Goal: Task Accomplishment & Management: Manage account settings

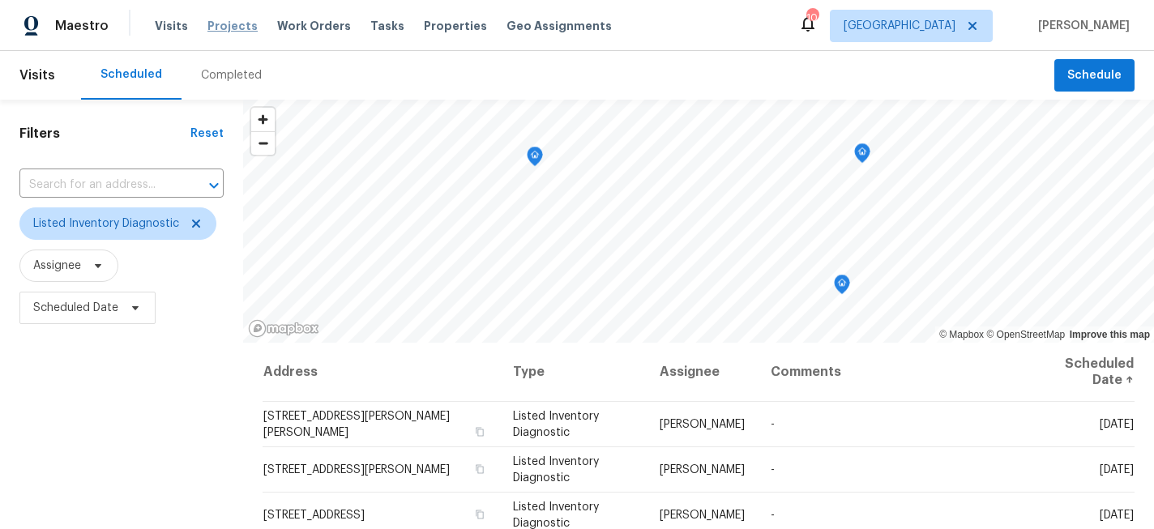
scroll to position [71, 0]
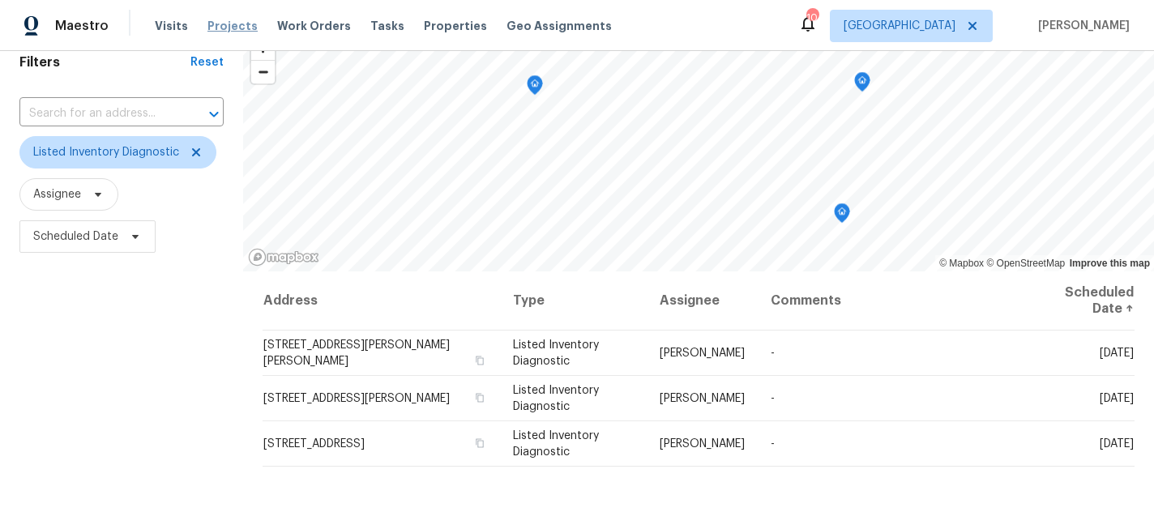
click at [233, 28] on span "Projects" at bounding box center [233, 26] width 50 height 16
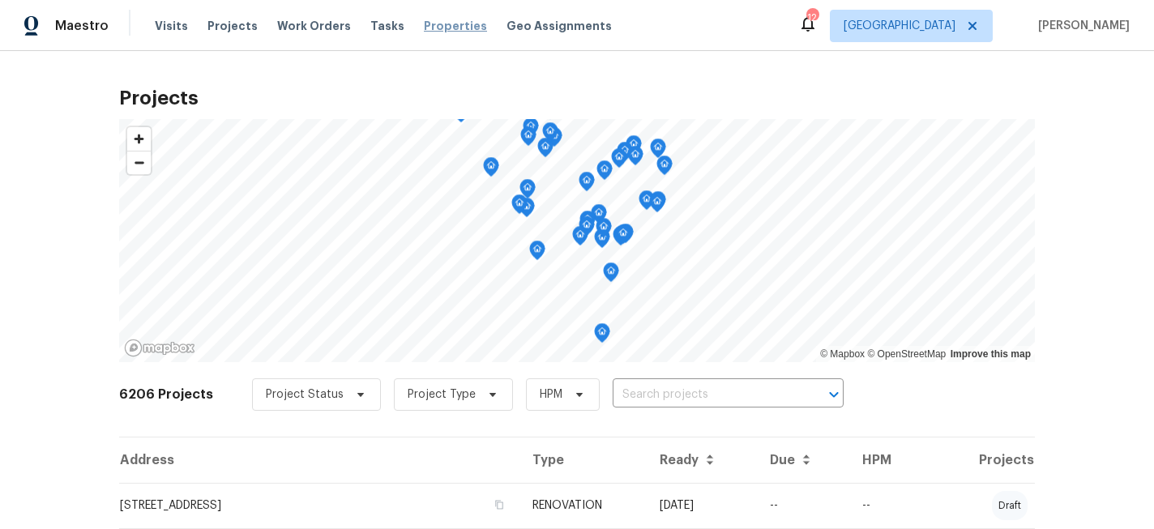
click at [430, 27] on span "Properties" at bounding box center [455, 26] width 63 height 16
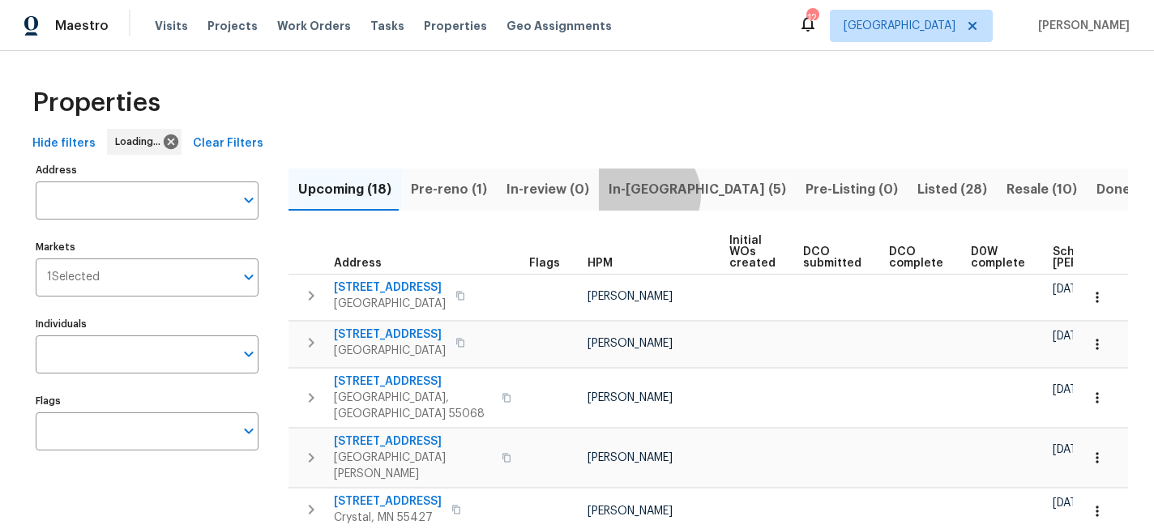
click at [636, 195] on span "In-reno (5)" at bounding box center [698, 189] width 178 height 23
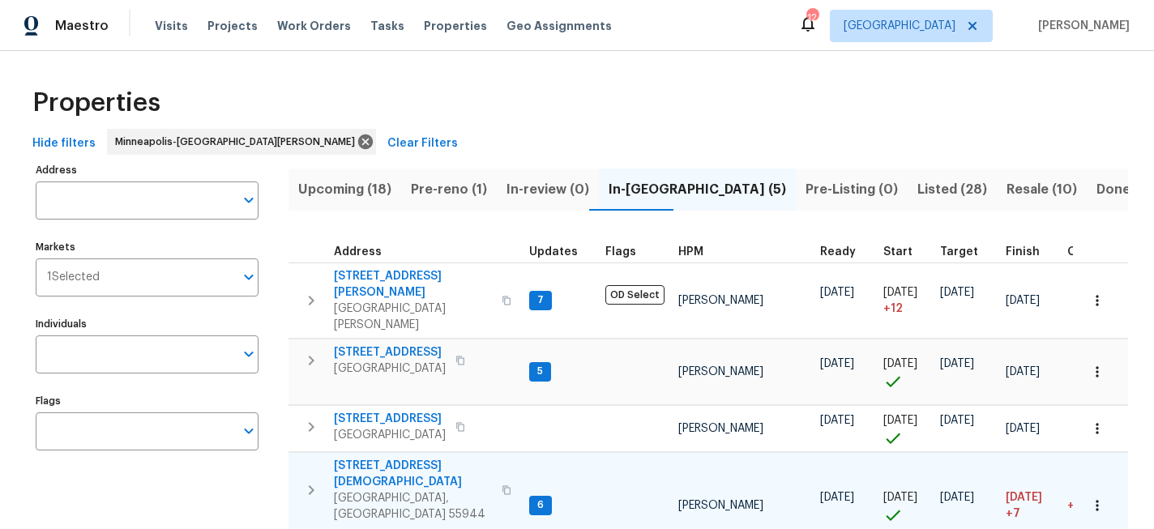
scroll to position [96, 0]
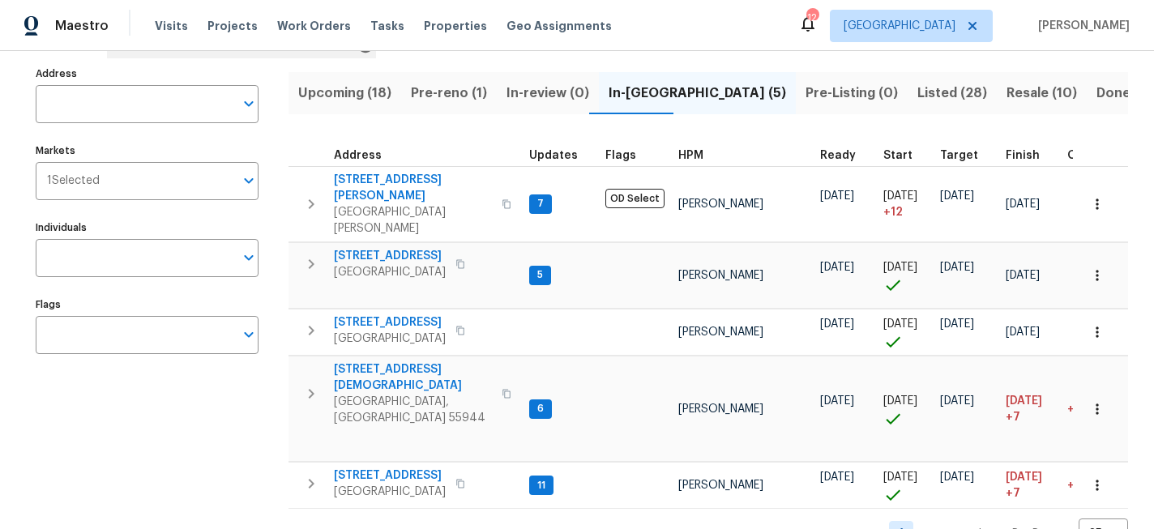
click at [435, 86] on span "Pre-reno (1)" at bounding box center [449, 93] width 76 height 23
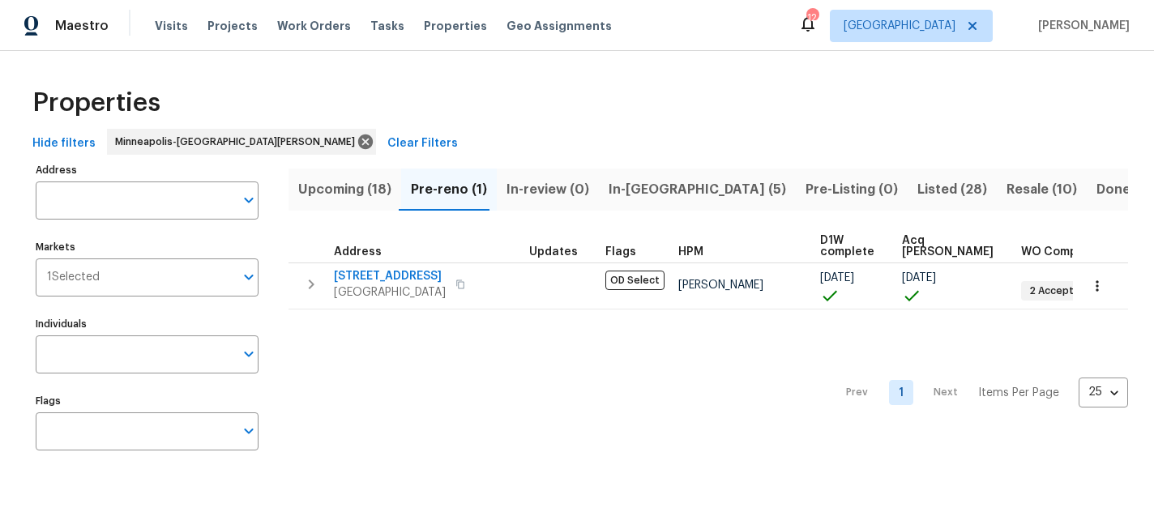
click at [339, 178] on span "Upcoming (18)" at bounding box center [344, 189] width 93 height 23
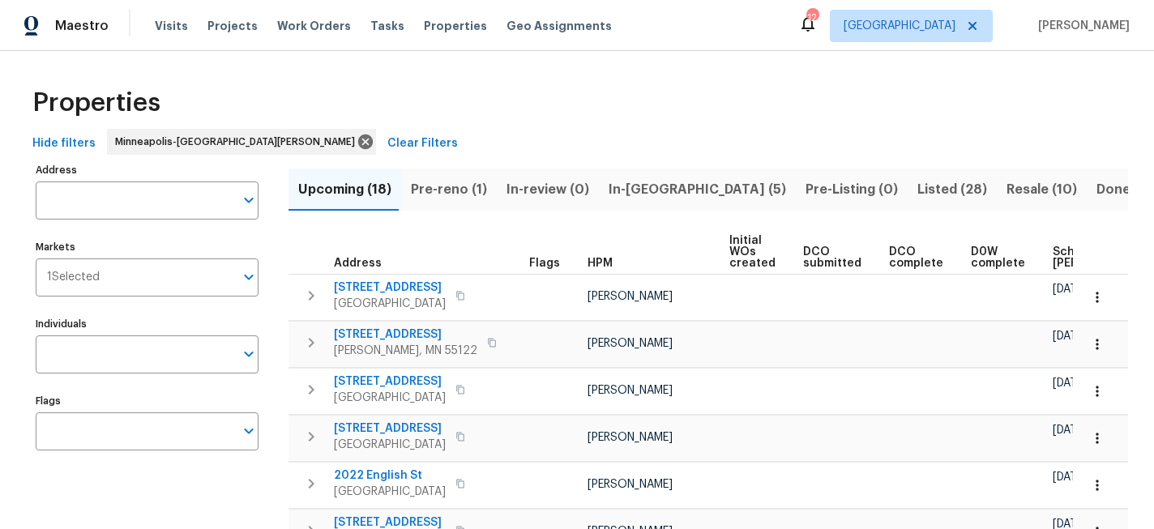
scroll to position [0, 191]
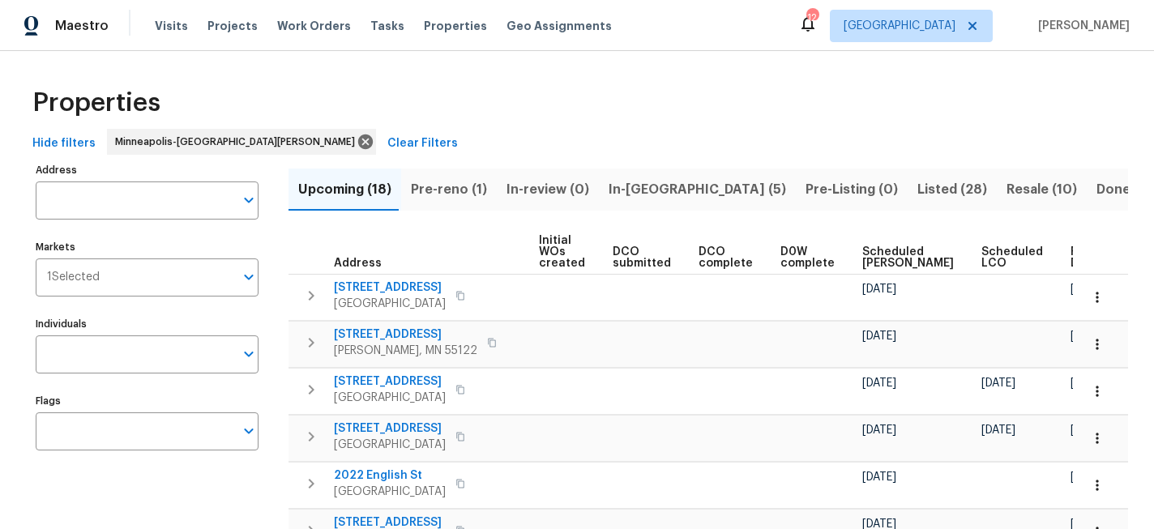
click at [1071, 254] on span "Ready Date" at bounding box center [1089, 257] width 36 height 23
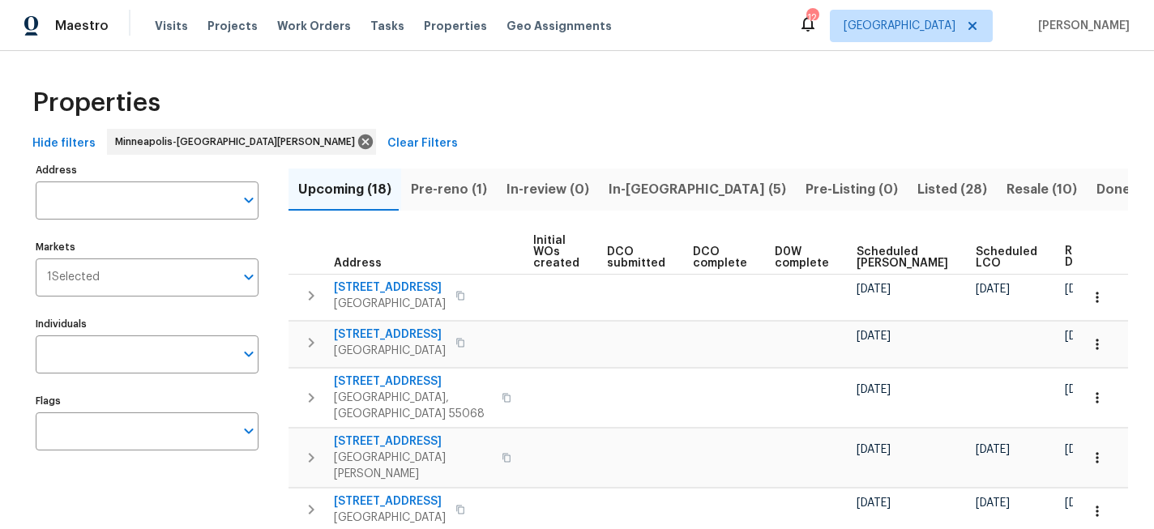
scroll to position [0, 210]
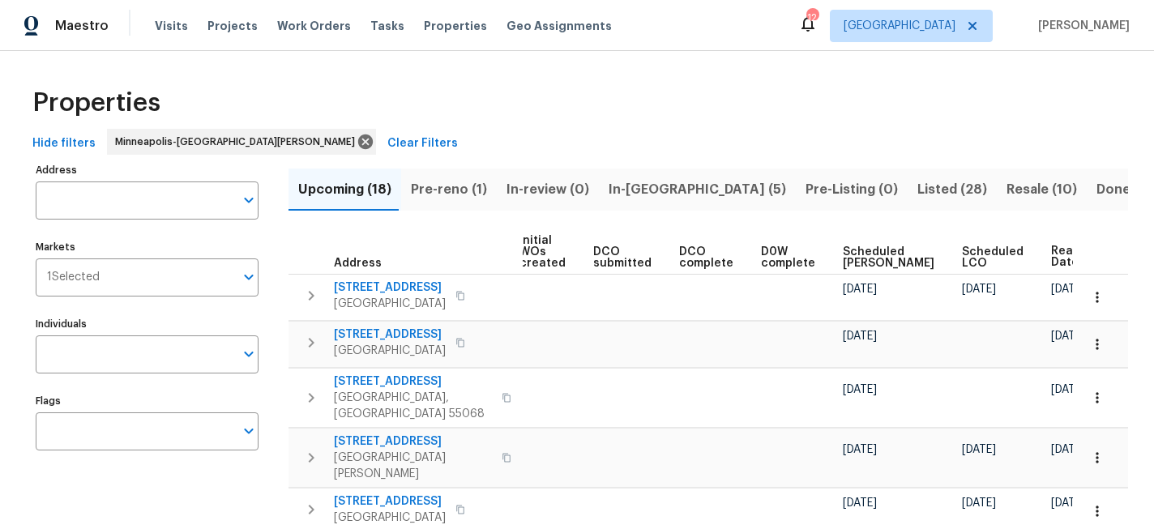
scroll to position [1, 0]
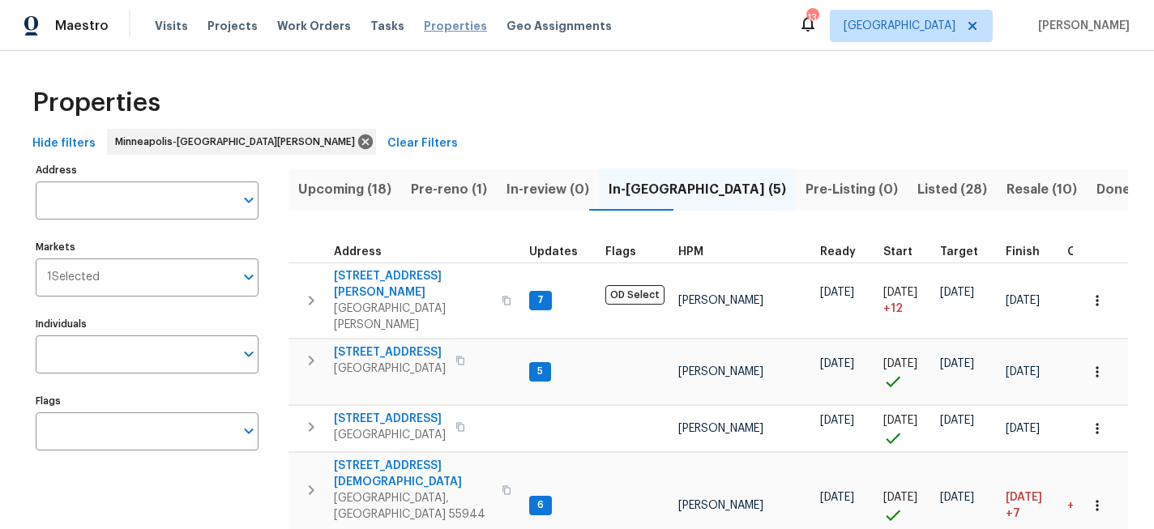
click at [424, 31] on span "Properties" at bounding box center [455, 26] width 63 height 16
click at [437, 22] on span "Properties" at bounding box center [455, 26] width 63 height 16
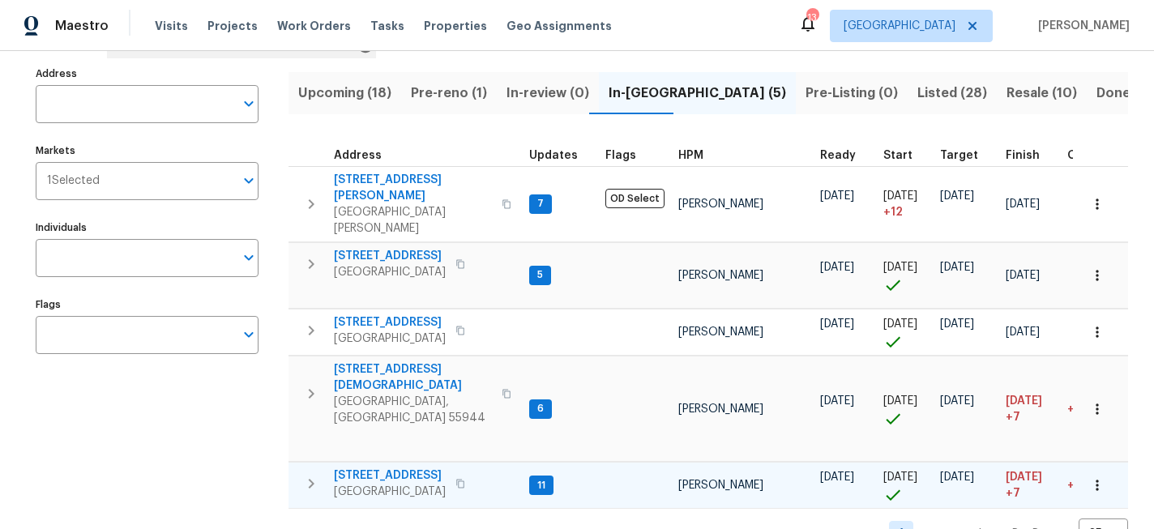
click at [413, 468] on span "[STREET_ADDRESS]" at bounding box center [390, 476] width 112 height 16
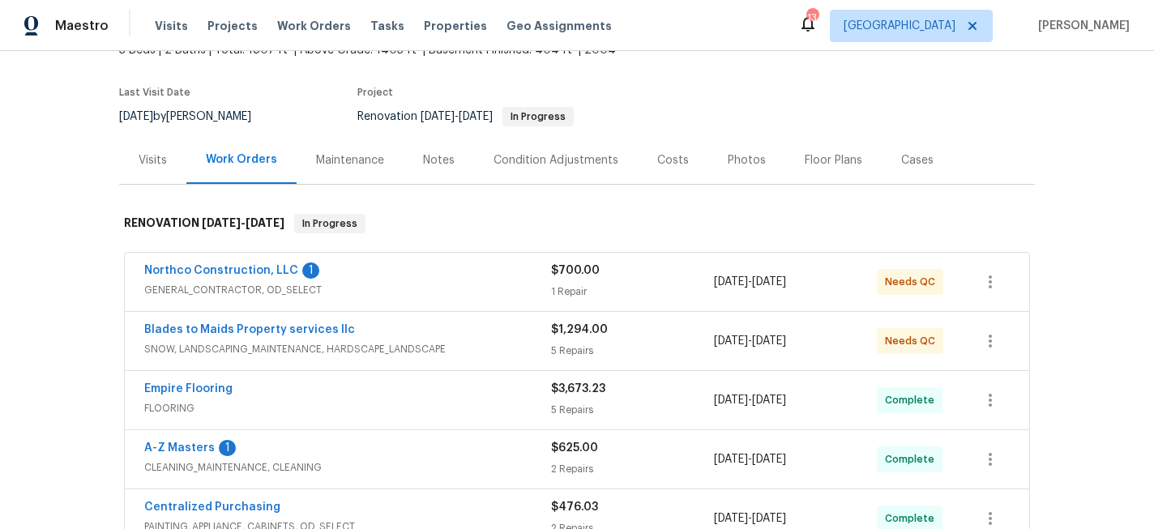
scroll to position [111, 0]
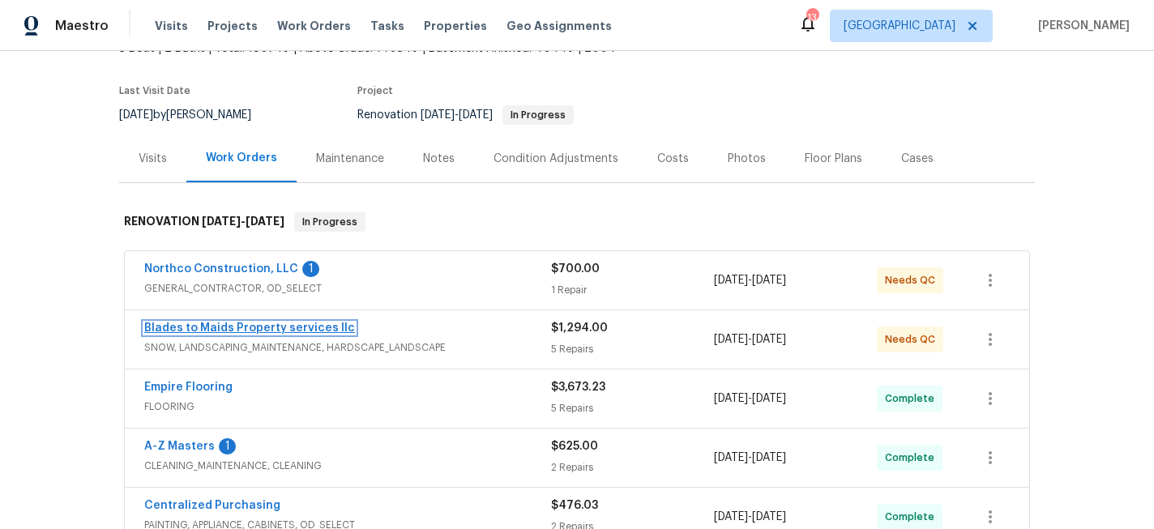
click at [289, 328] on link "Blades to Maids Property services llc" at bounding box center [249, 328] width 211 height 11
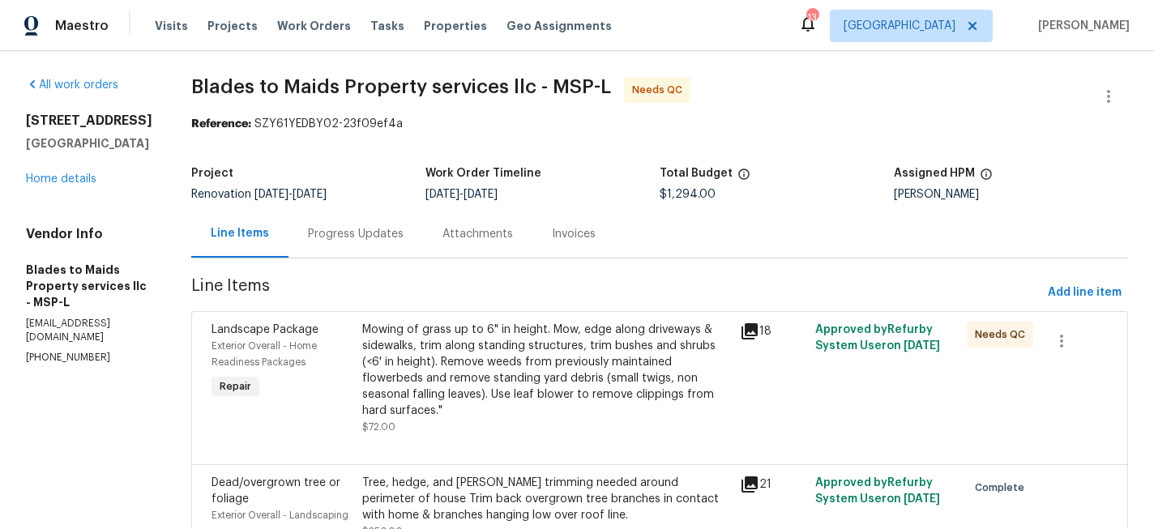
scroll to position [8, 0]
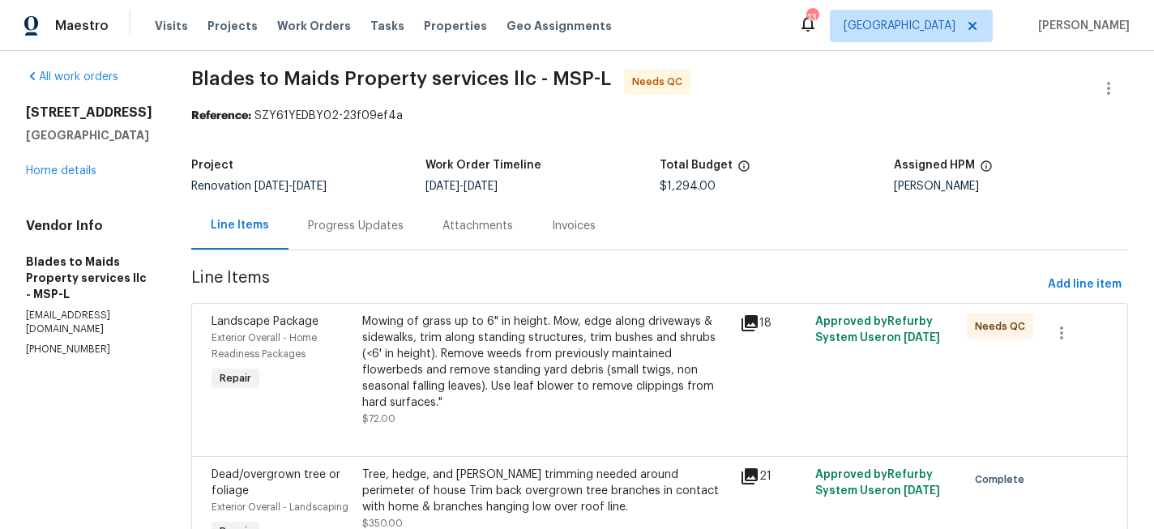
click at [560, 349] on div "Mowing of grass up to 6" in height. Mow, edge along driveways & sidewalks, trim…" at bounding box center [546, 362] width 368 height 97
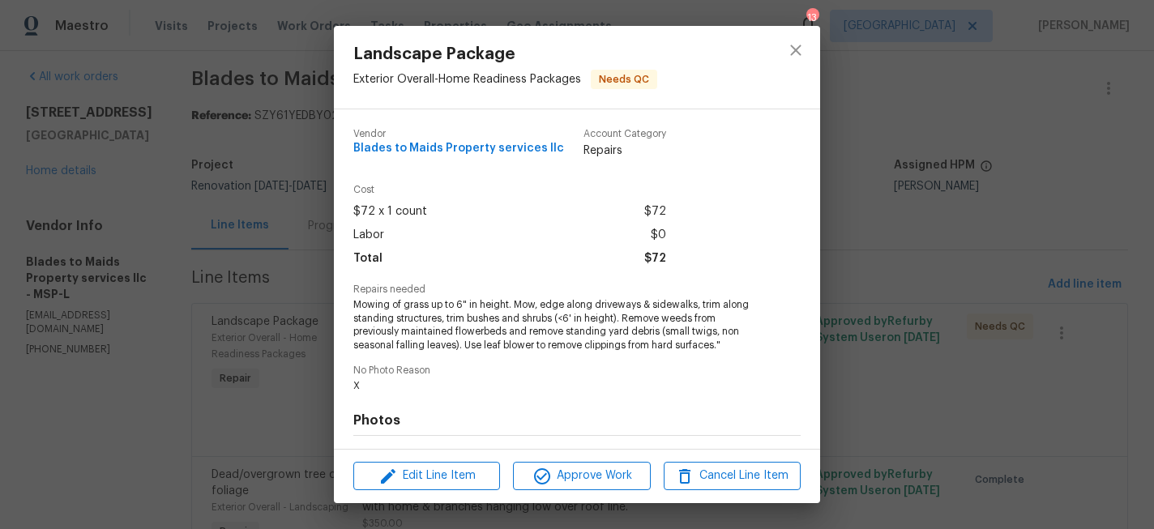
scroll to position [216, 0]
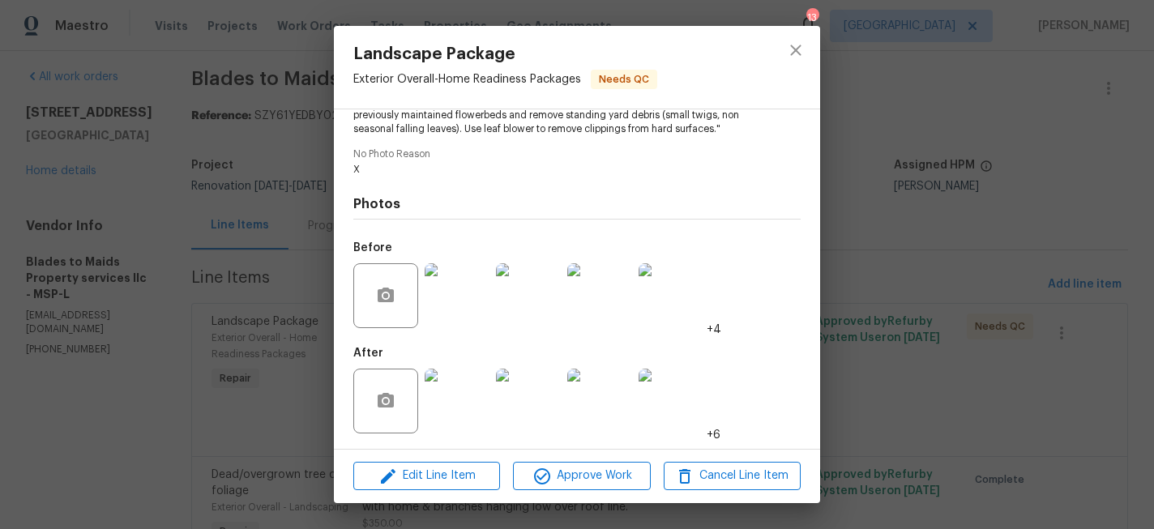
click at [484, 405] on img at bounding box center [457, 401] width 65 height 65
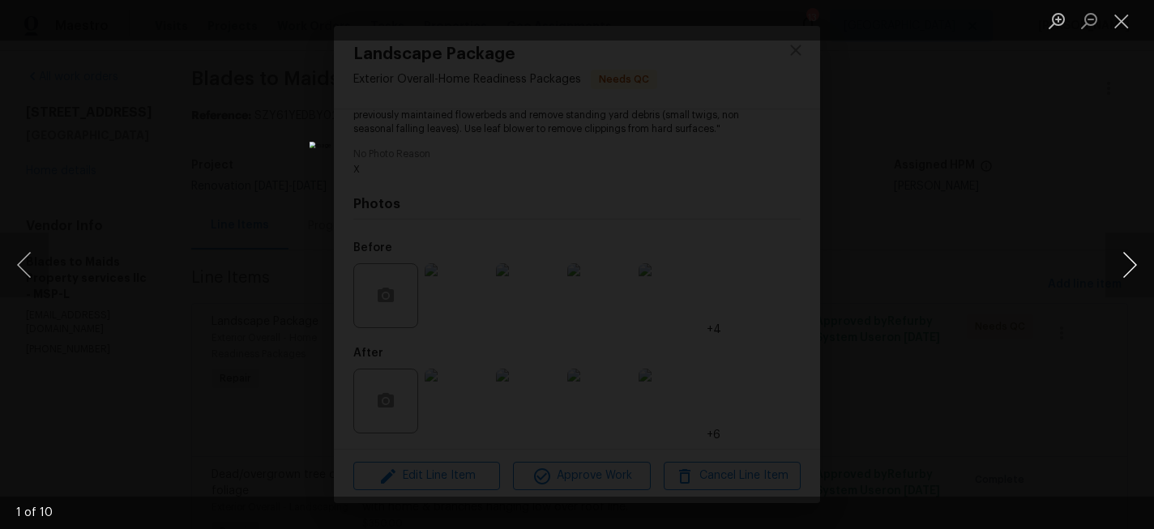
click at [1132, 253] on button "Next image" at bounding box center [1130, 265] width 49 height 65
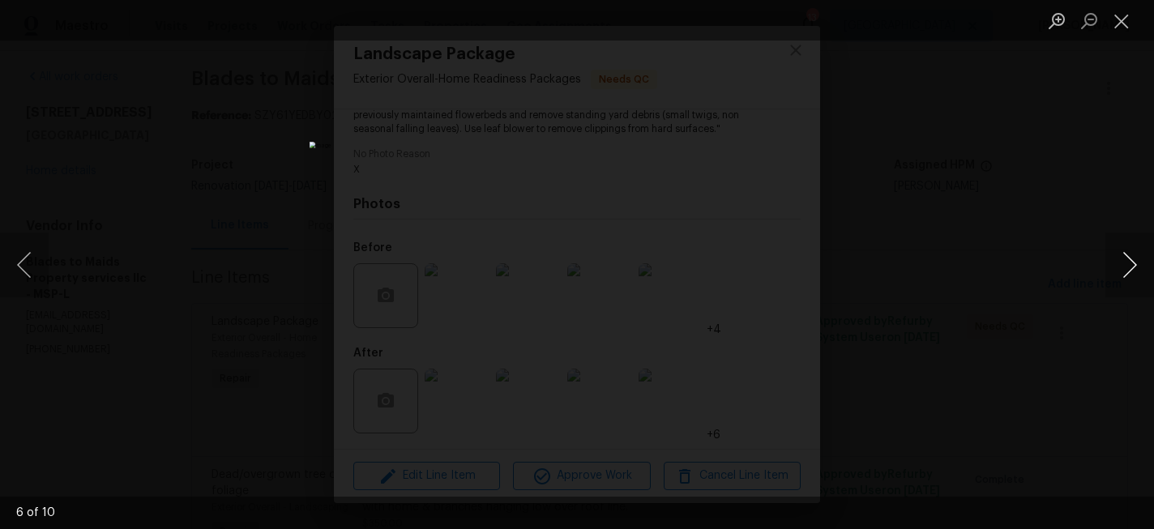
click at [1132, 253] on button "Next image" at bounding box center [1130, 265] width 49 height 65
click at [1126, 21] on button "Close lightbox" at bounding box center [1122, 20] width 32 height 28
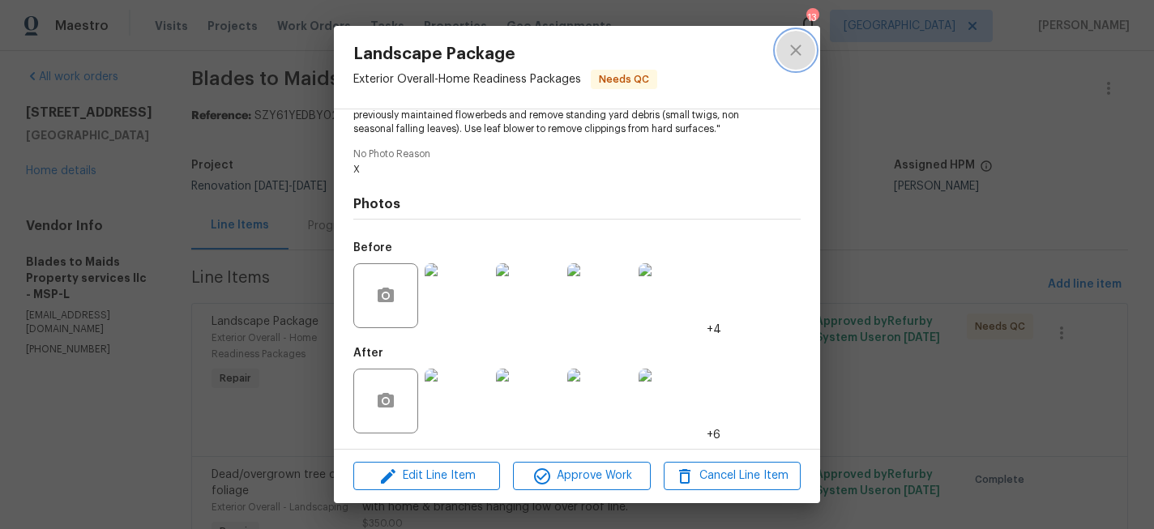
click at [793, 54] on icon "close" at bounding box center [795, 50] width 19 height 19
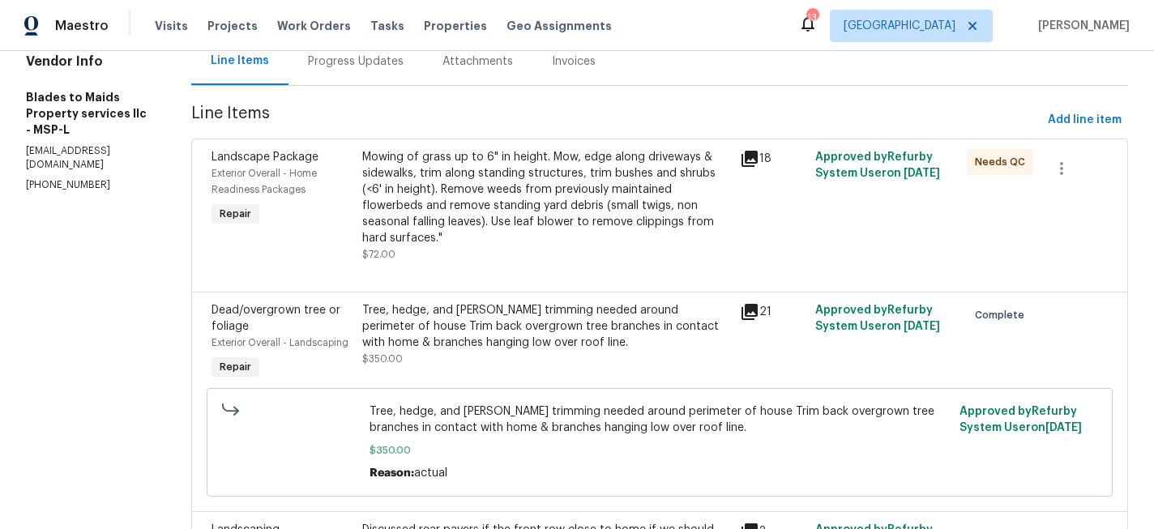
scroll to position [174, 0]
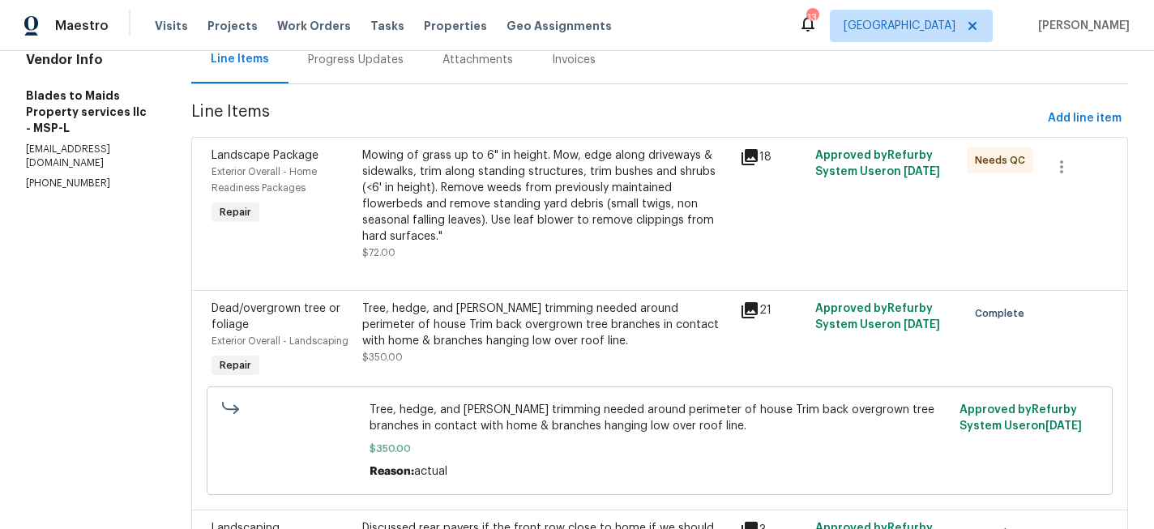
click at [524, 212] on div "Mowing of grass up to 6" in height. Mow, edge along driveways & sidewalks, trim…" at bounding box center [546, 196] width 368 height 97
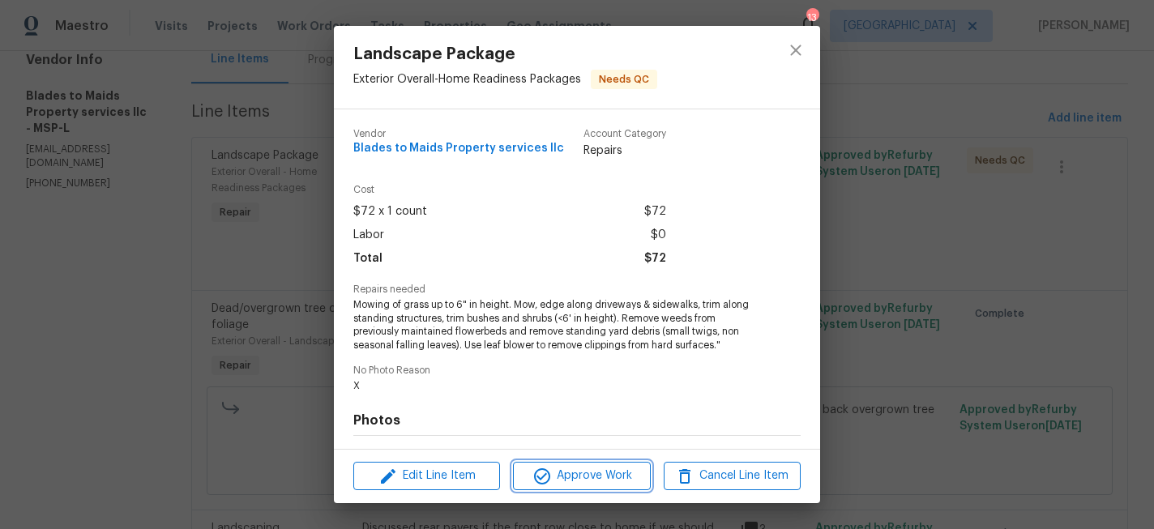
click at [595, 477] on span "Approve Work" at bounding box center [581, 476] width 127 height 20
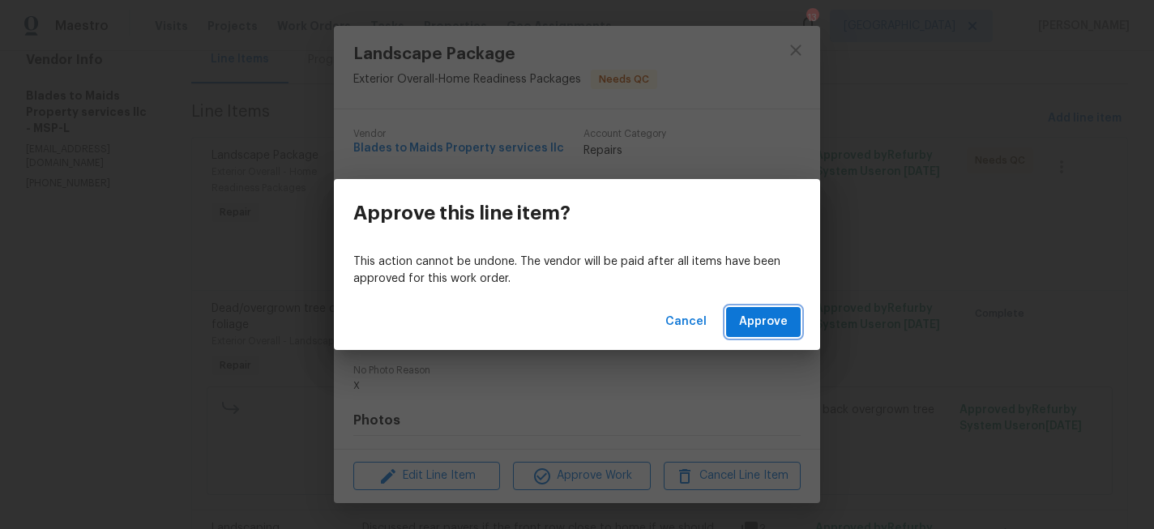
click at [764, 328] on span "Approve" at bounding box center [763, 322] width 49 height 20
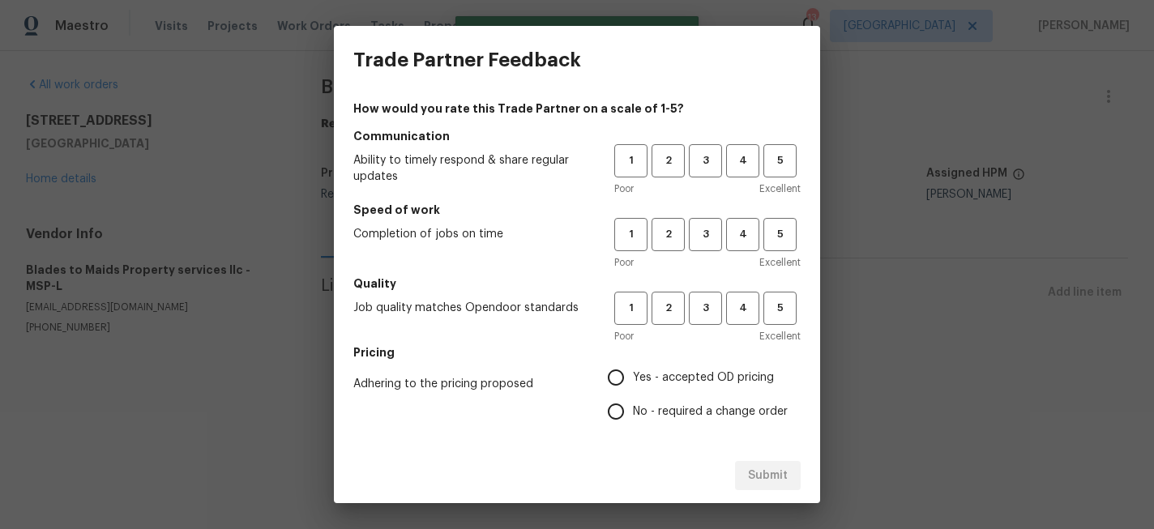
scroll to position [0, 0]
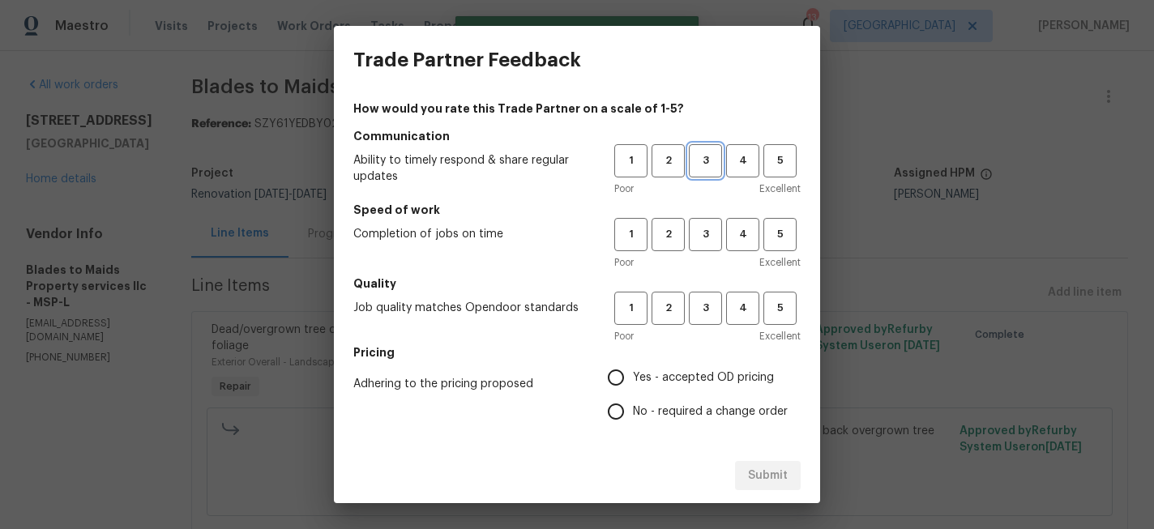
click at [709, 167] on span "3" at bounding box center [706, 161] width 30 height 19
click at [709, 229] on span "3" at bounding box center [706, 234] width 30 height 19
click at [702, 296] on button "3" at bounding box center [705, 308] width 33 height 33
click at [623, 372] on input "Yes - accepted OD pricing" at bounding box center [616, 378] width 34 height 34
radio input "true"
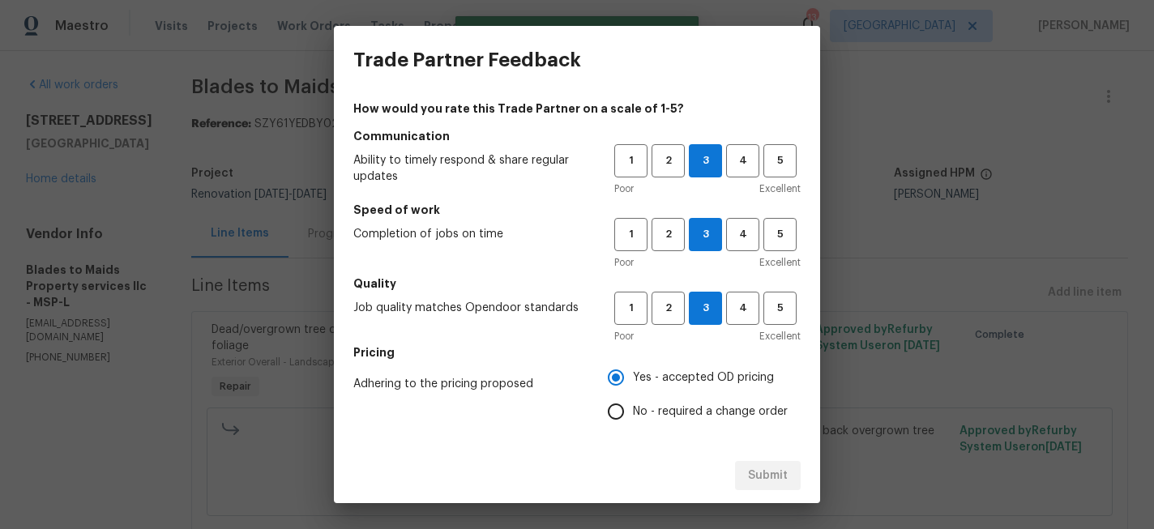
scroll to position [212, 0]
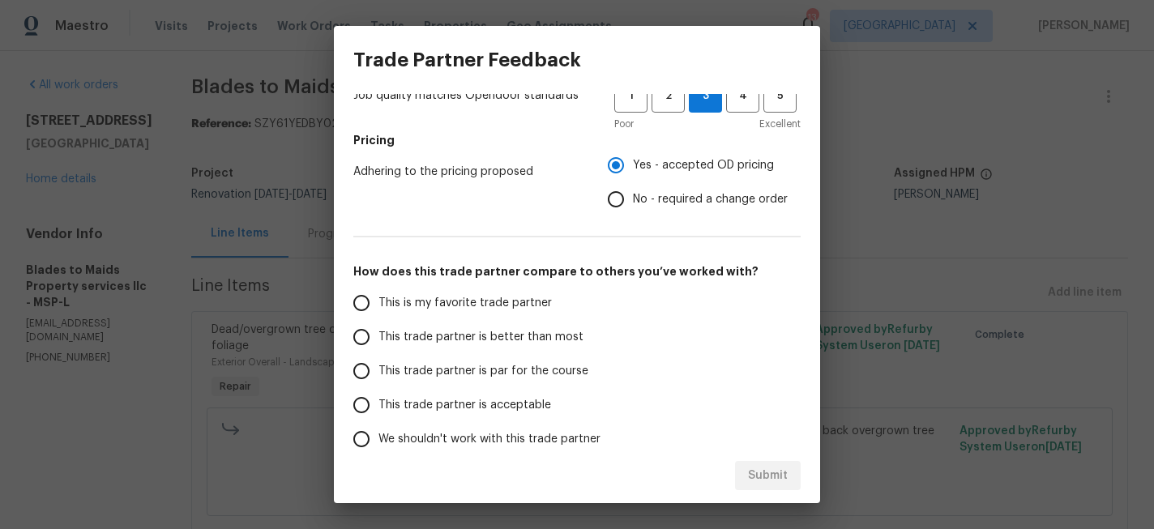
click at [422, 379] on span "This trade partner is par for the course" at bounding box center [484, 371] width 210 height 17
click at [379, 379] on input "This trade partner is par for the course" at bounding box center [362, 371] width 34 height 34
click at [761, 473] on span "Submit" at bounding box center [768, 476] width 40 height 20
radio input "true"
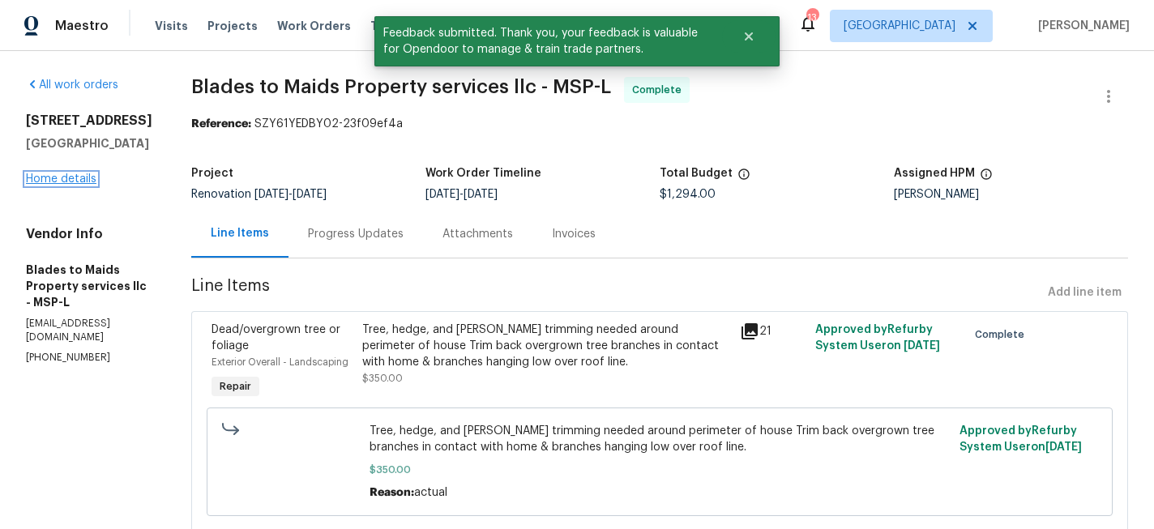
click at [62, 185] on link "Home details" at bounding box center [61, 178] width 71 height 11
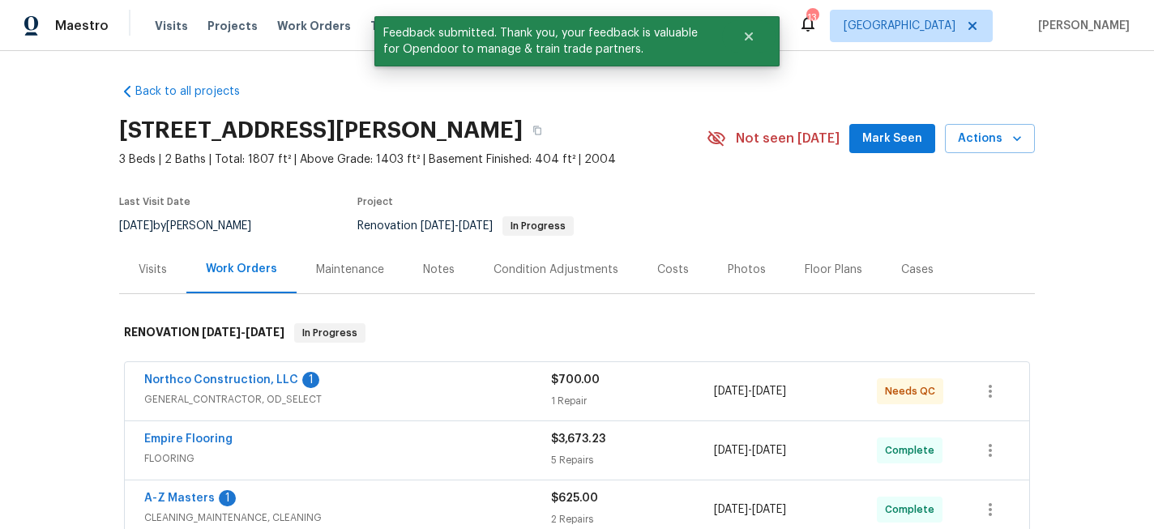
scroll to position [91, 0]
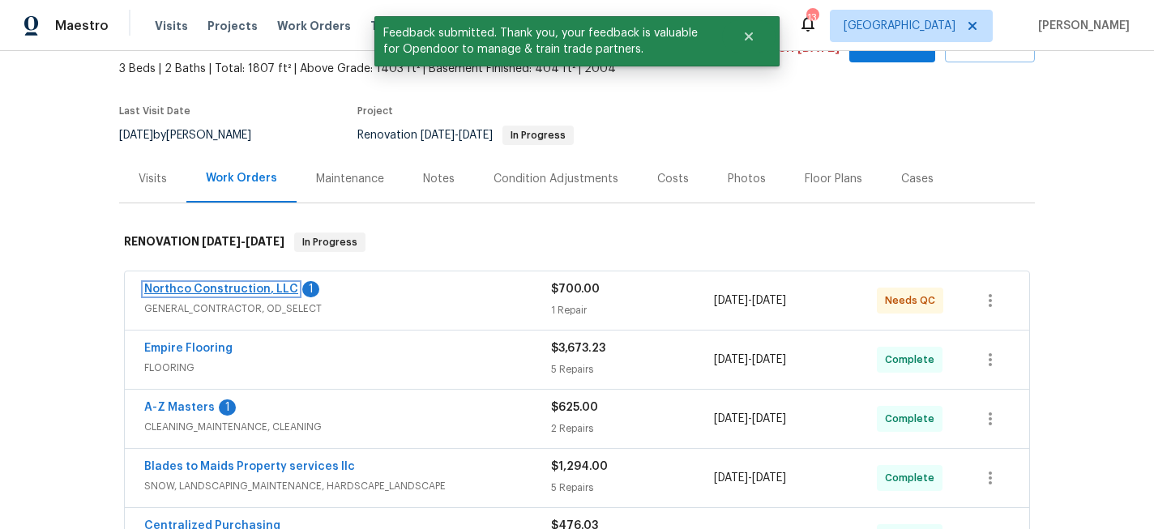
click at [220, 284] on link "Northco Construction, LLC" at bounding box center [221, 289] width 154 height 11
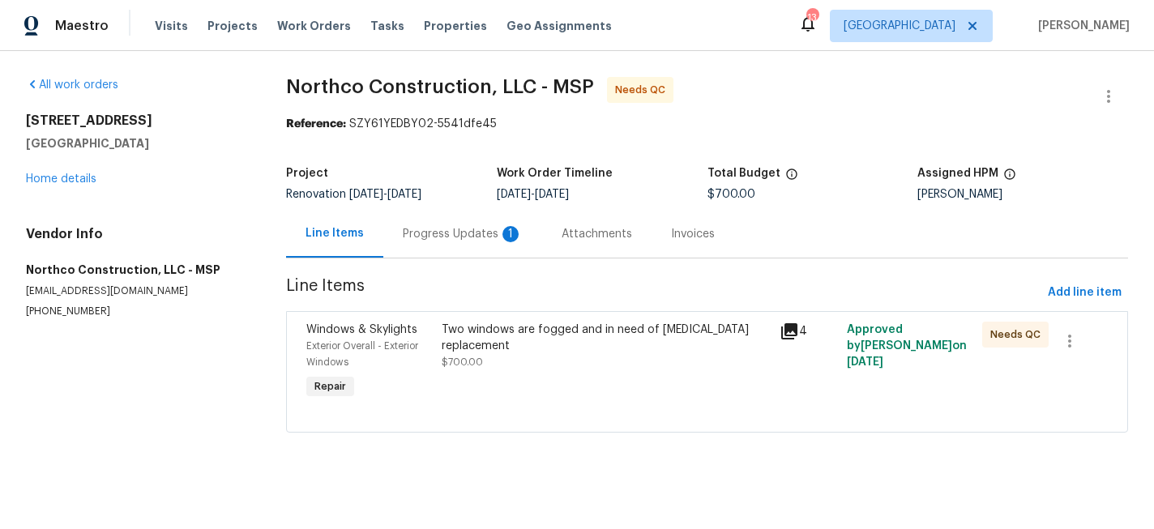
click at [549, 331] on div "Two windows are fogged and in need of [MEDICAL_DATA] replacement" at bounding box center [606, 338] width 328 height 32
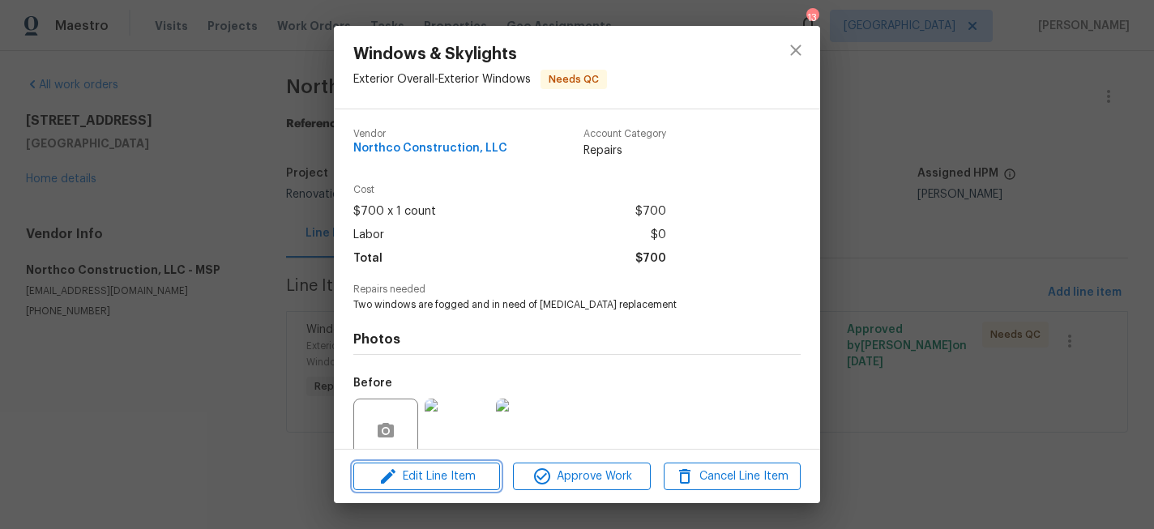
click at [427, 473] on span "Edit Line Item" at bounding box center [426, 477] width 137 height 20
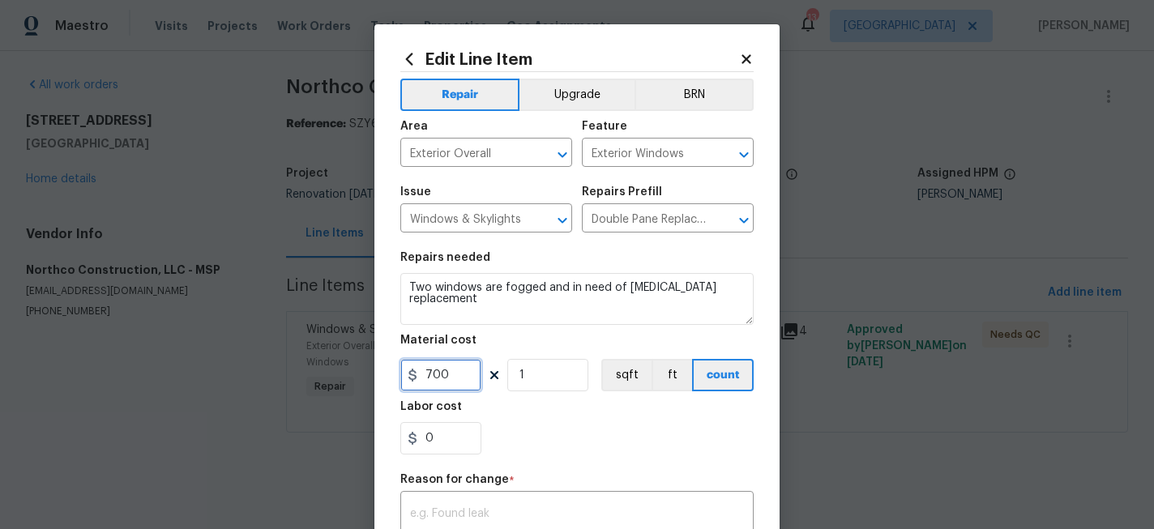
click at [453, 376] on input "700" at bounding box center [440, 375] width 81 height 32
type input "1525"
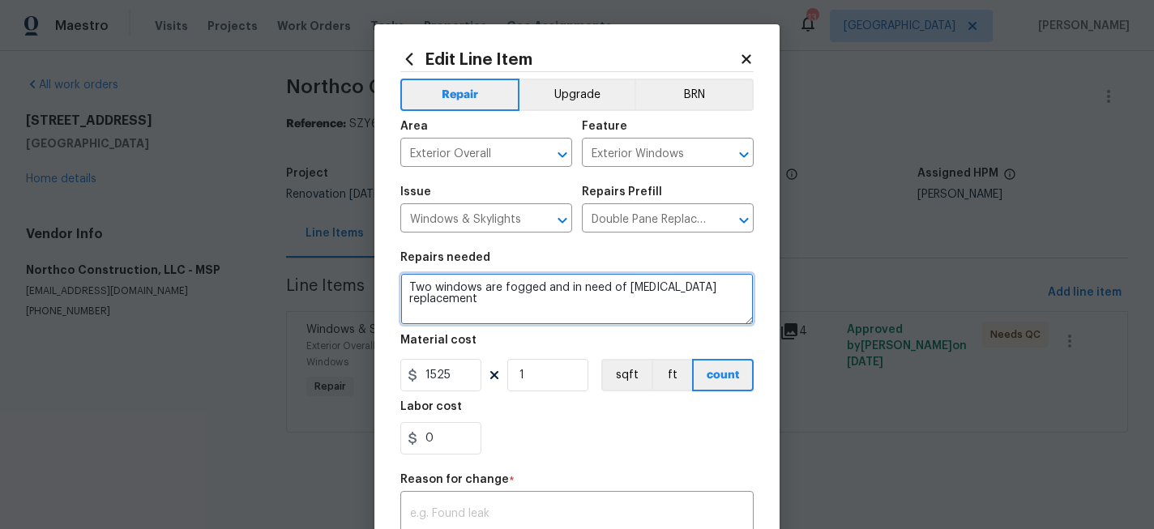
click at [721, 290] on textarea "Two windows are fogged and in need of [MEDICAL_DATA] replacement" at bounding box center [576, 299] width 353 height 52
type textarea "Two windows are fogged and in need of [MEDICAL_DATA] replacement< larger window…"
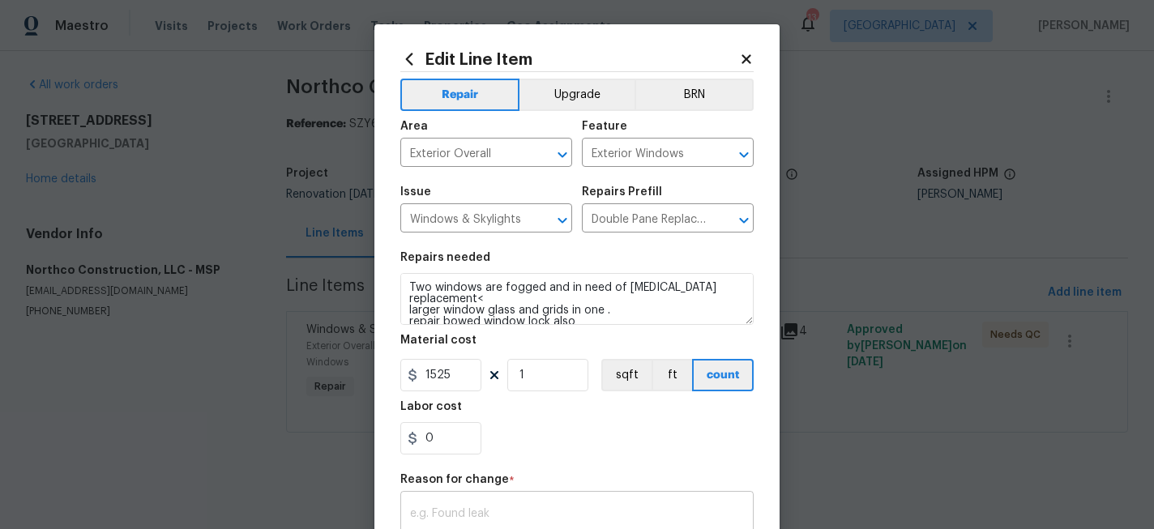
click at [523, 507] on div "x ​" at bounding box center [576, 525] width 353 height 60
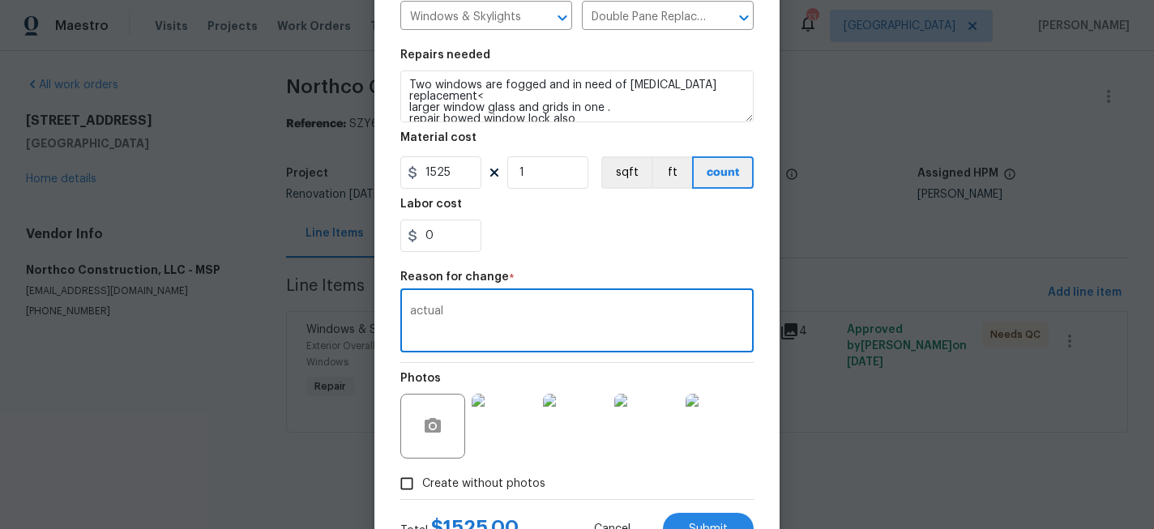
scroll to position [242, 0]
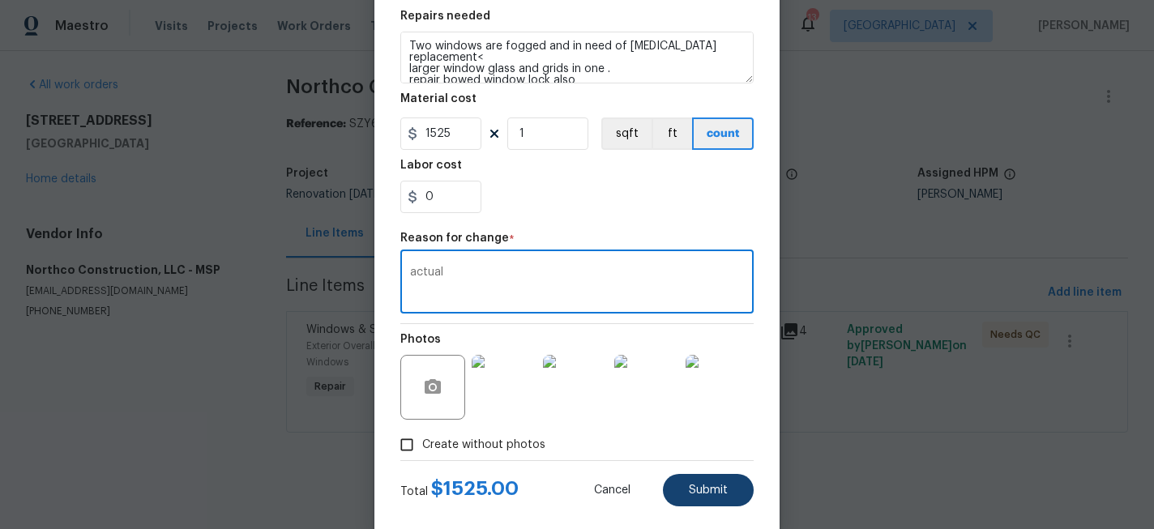
type textarea "actual"
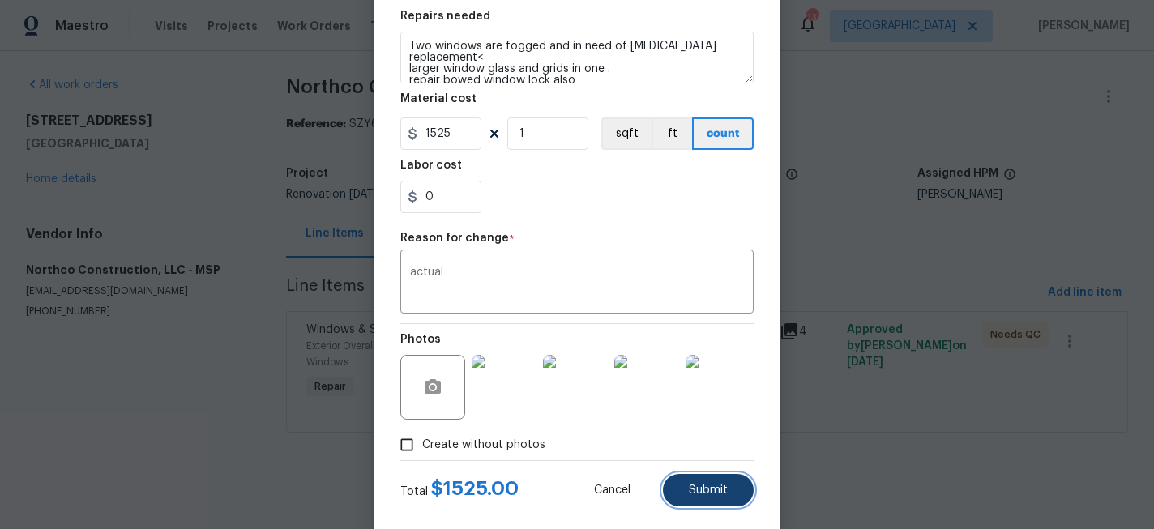
click at [710, 495] on span "Submit" at bounding box center [708, 491] width 39 height 12
type textarea "Two windows are fogged and in need of [MEDICAL_DATA] replacement"
type input "700"
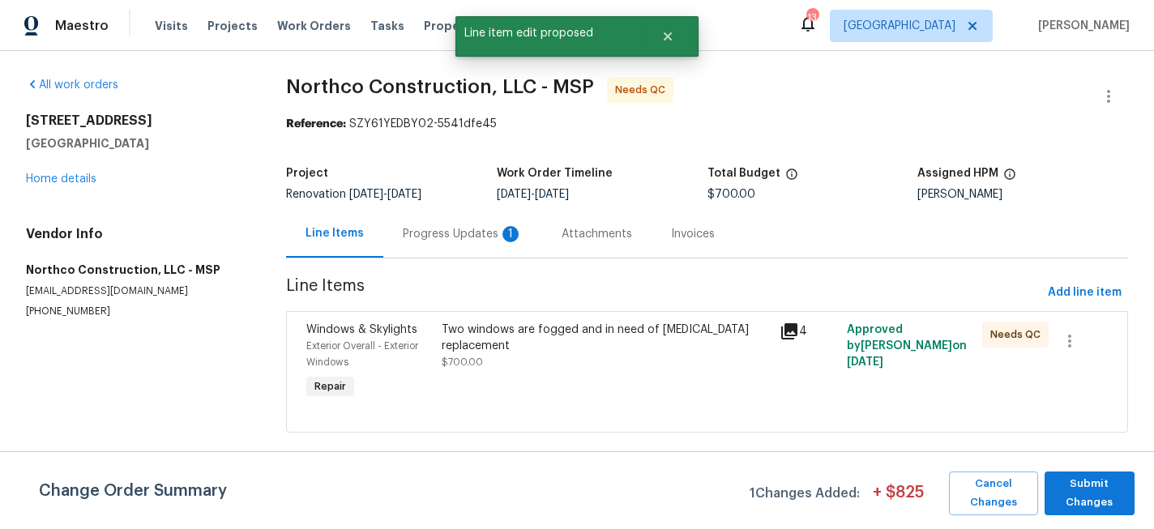
scroll to position [0, 0]
click at [1087, 487] on span "Submit Changes" at bounding box center [1090, 493] width 75 height 37
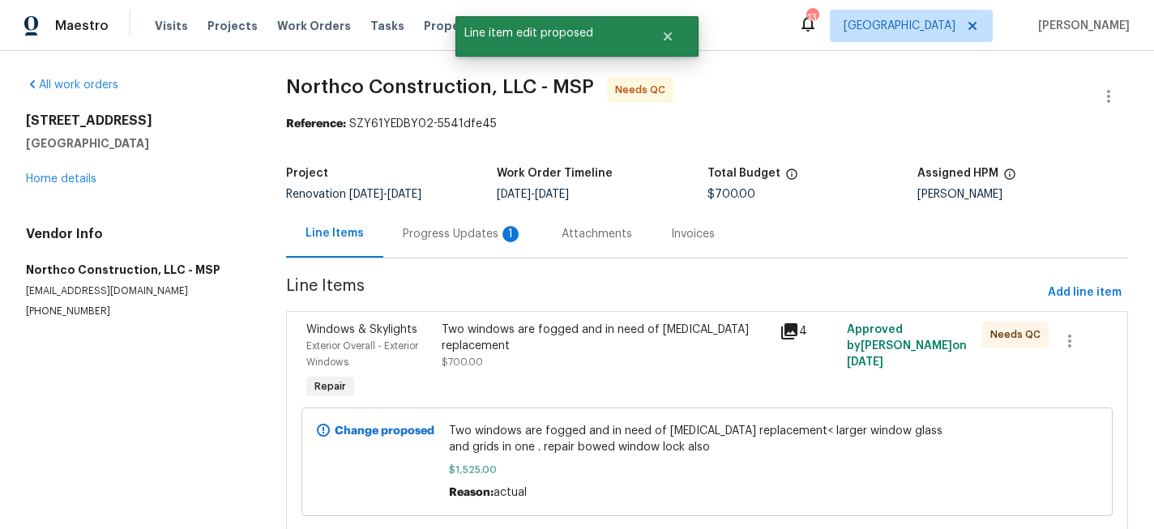
scroll to position [49, 0]
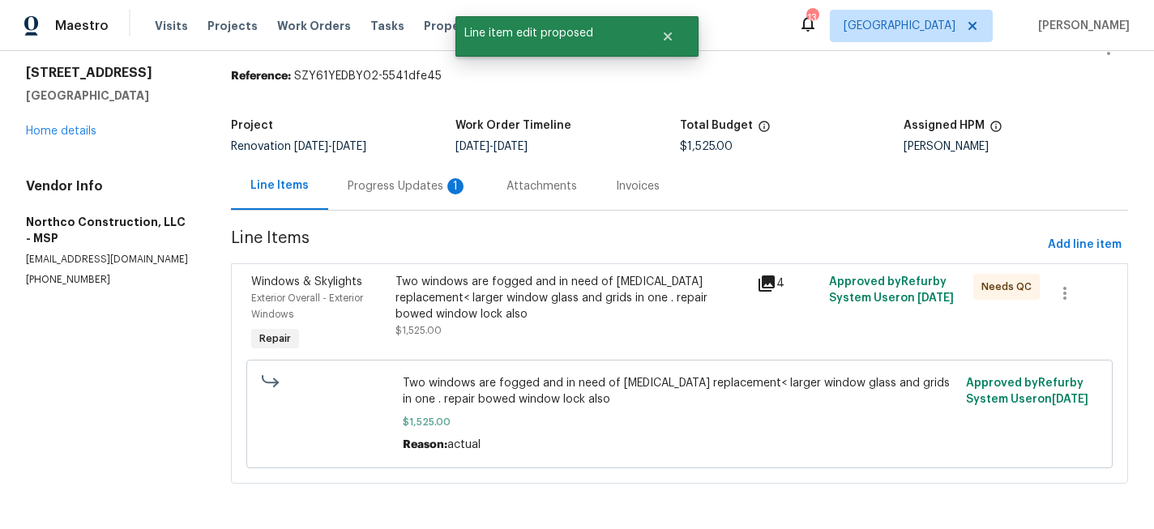
click at [511, 272] on div "Two windows are fogged and in need of [MEDICAL_DATA] replacement< larger window…" at bounding box center [571, 314] width 361 height 91
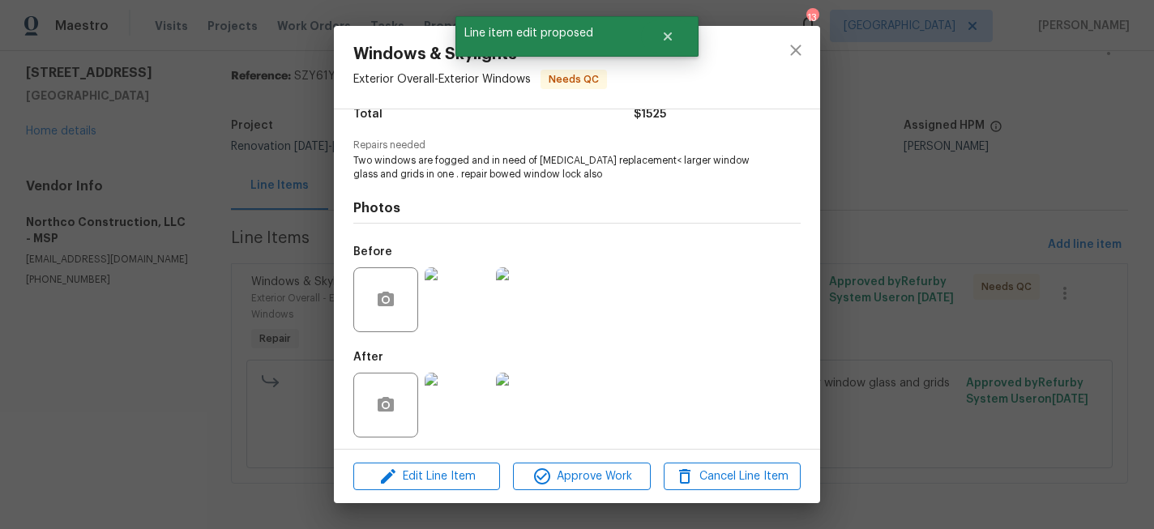
scroll to position [149, 0]
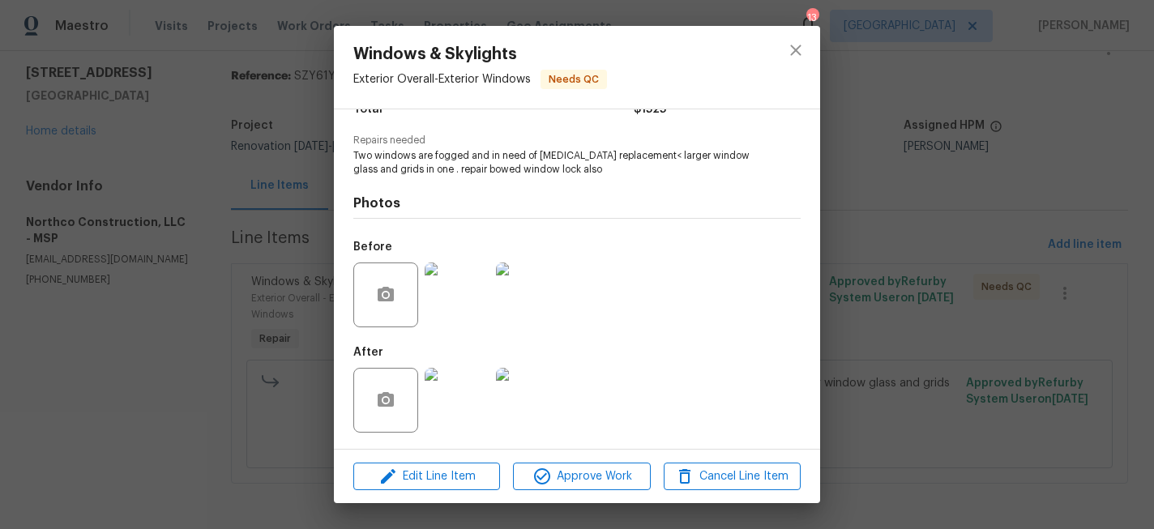
click at [465, 406] on img at bounding box center [457, 400] width 65 height 65
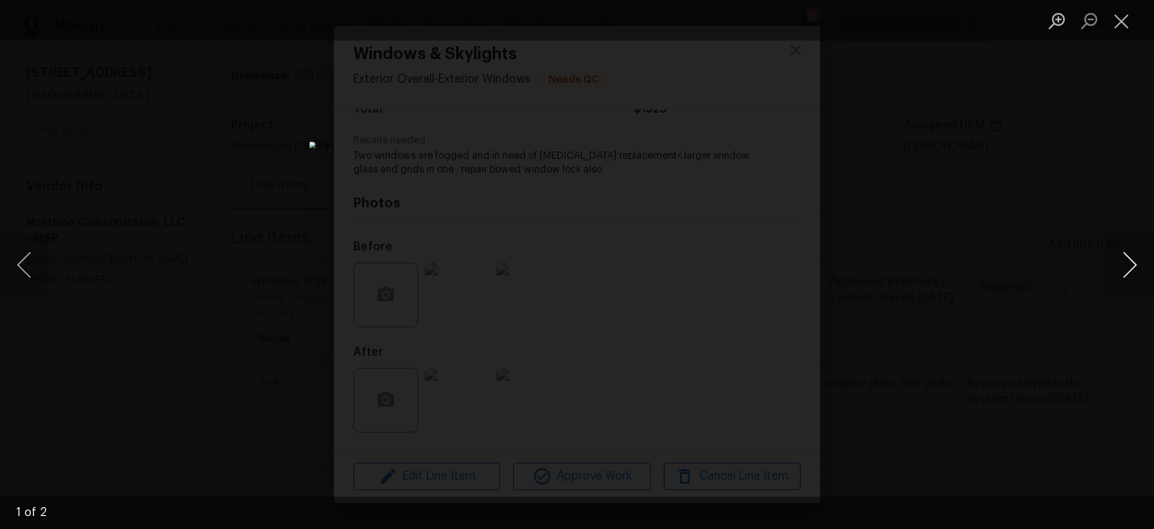
click at [1130, 263] on button "Next image" at bounding box center [1130, 265] width 49 height 65
click at [1121, 23] on button "Close lightbox" at bounding box center [1122, 20] width 32 height 28
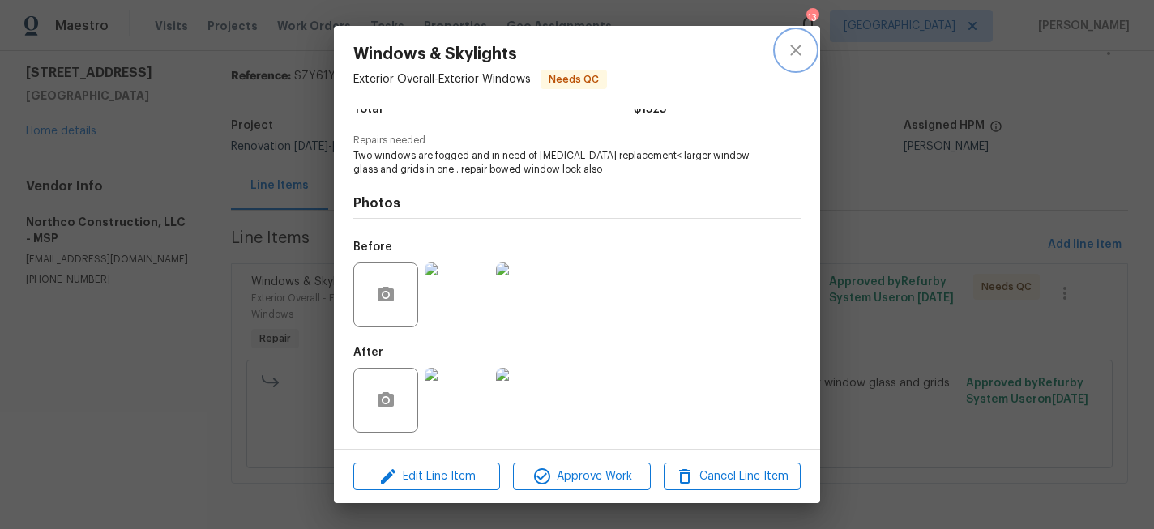
click at [790, 53] on icon "close" at bounding box center [795, 50] width 19 height 19
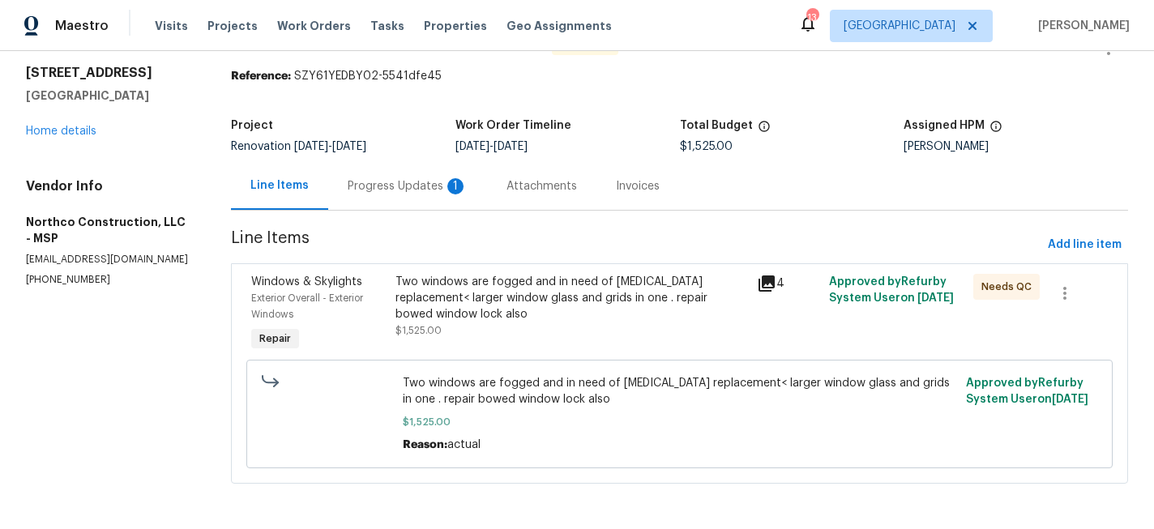
click at [405, 181] on div "Progress Updates 1" at bounding box center [408, 186] width 120 height 16
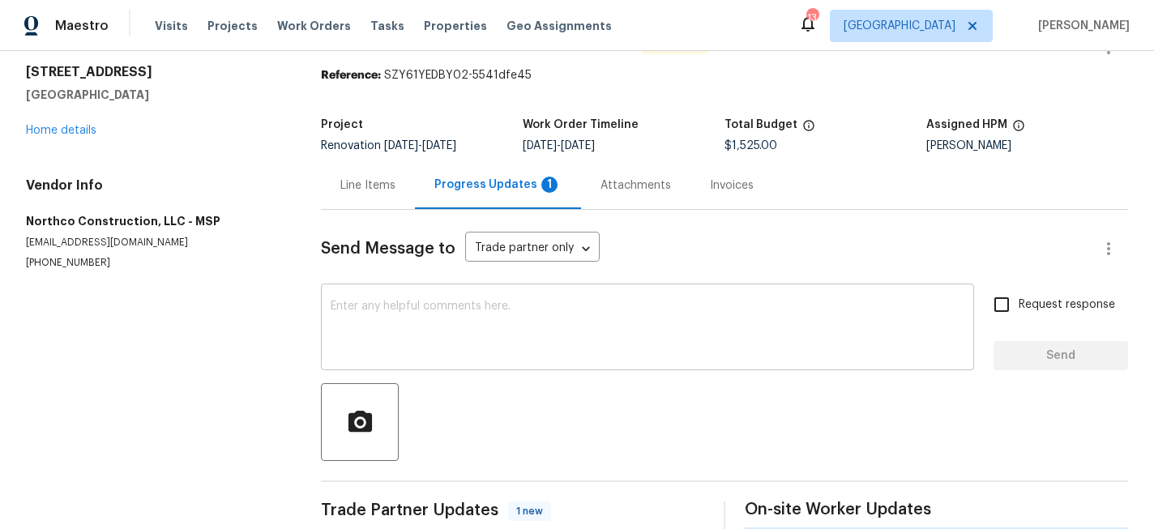
click at [465, 316] on textarea at bounding box center [648, 329] width 634 height 57
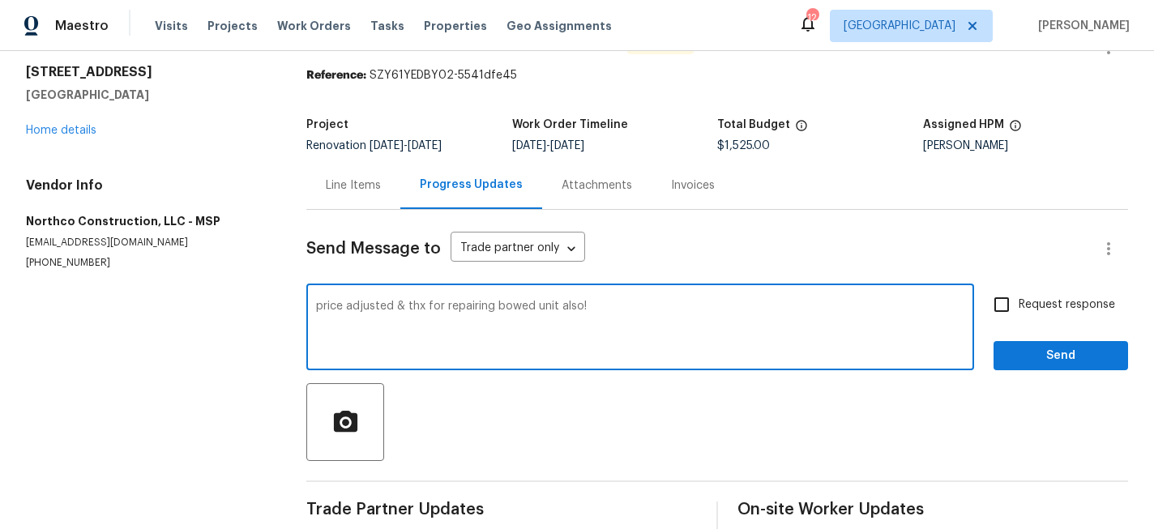
type textarea "price adjusted & thx for repairing bowed unit also!"
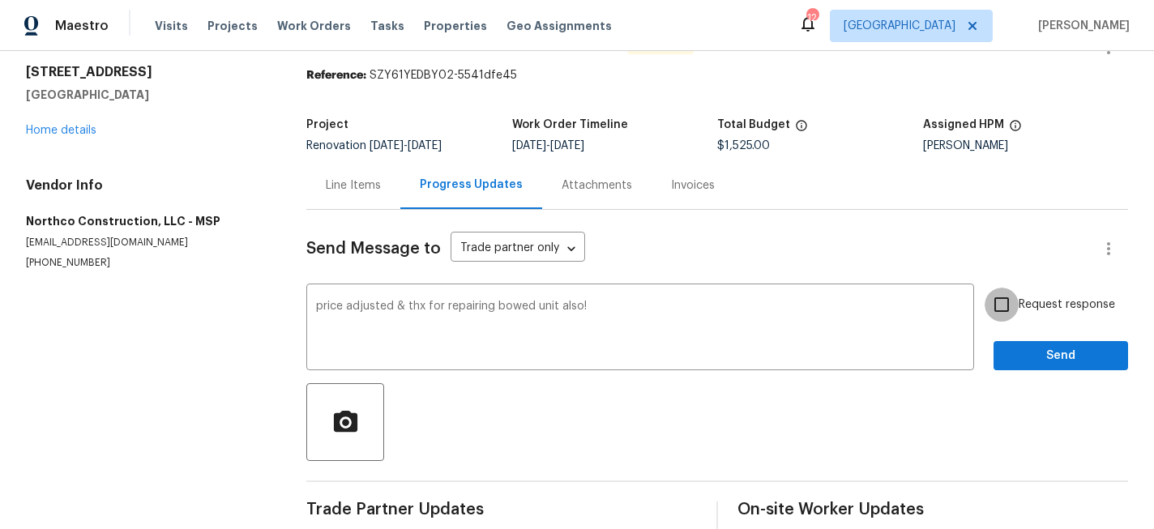
click at [1013, 298] on input "Request response" at bounding box center [1002, 305] width 34 height 34
checkbox input "true"
click at [1024, 348] on span "Send" at bounding box center [1061, 356] width 109 height 20
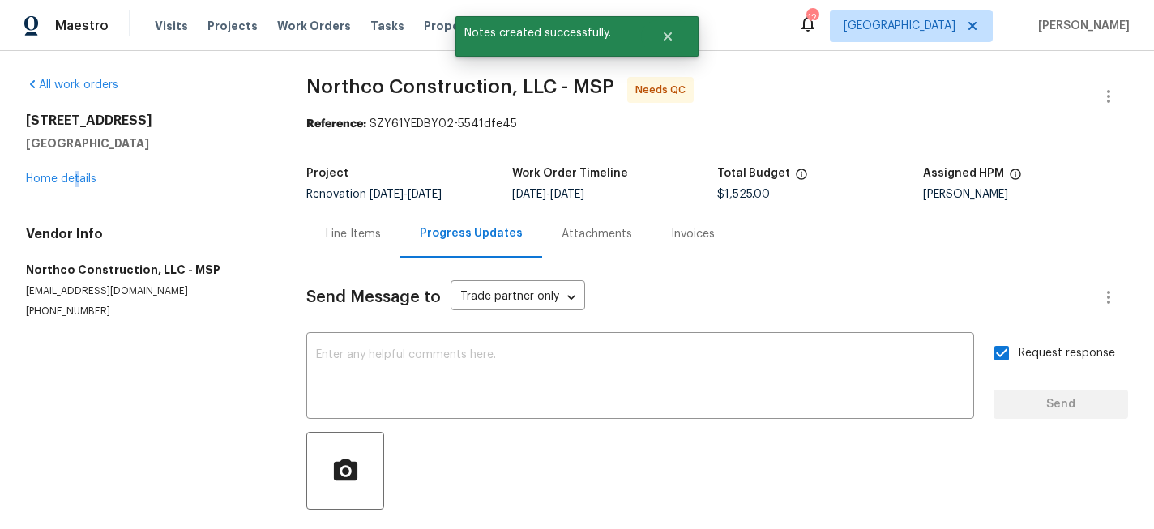
click at [76, 171] on div "[STREET_ADDRESS][PERSON_NAME] Home details" at bounding box center [147, 150] width 242 height 75
click at [73, 178] on link "Home details" at bounding box center [61, 178] width 71 height 11
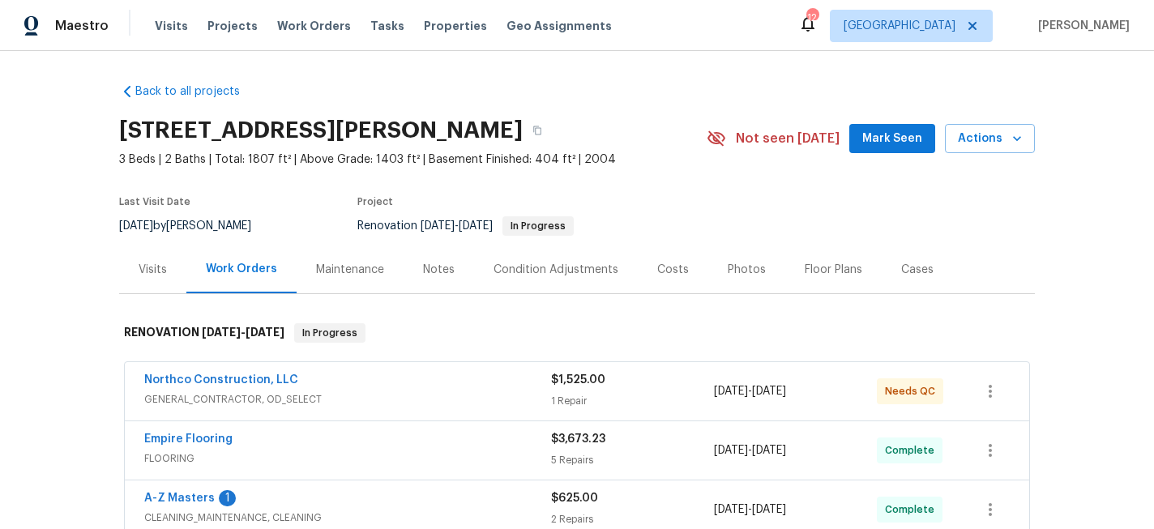
click at [719, 265] on div "Photos" at bounding box center [747, 270] width 77 height 48
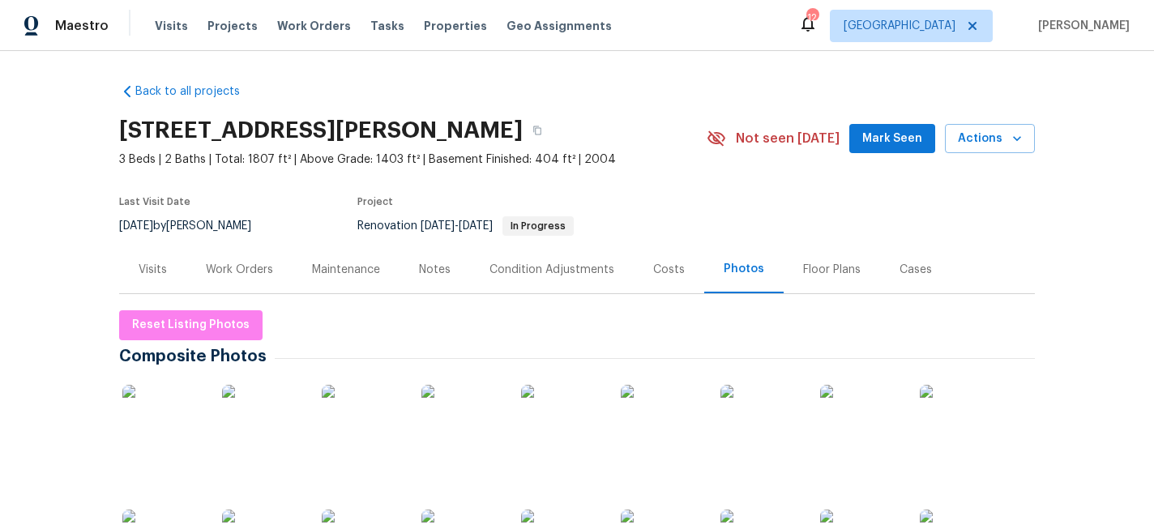
scroll to position [289, 0]
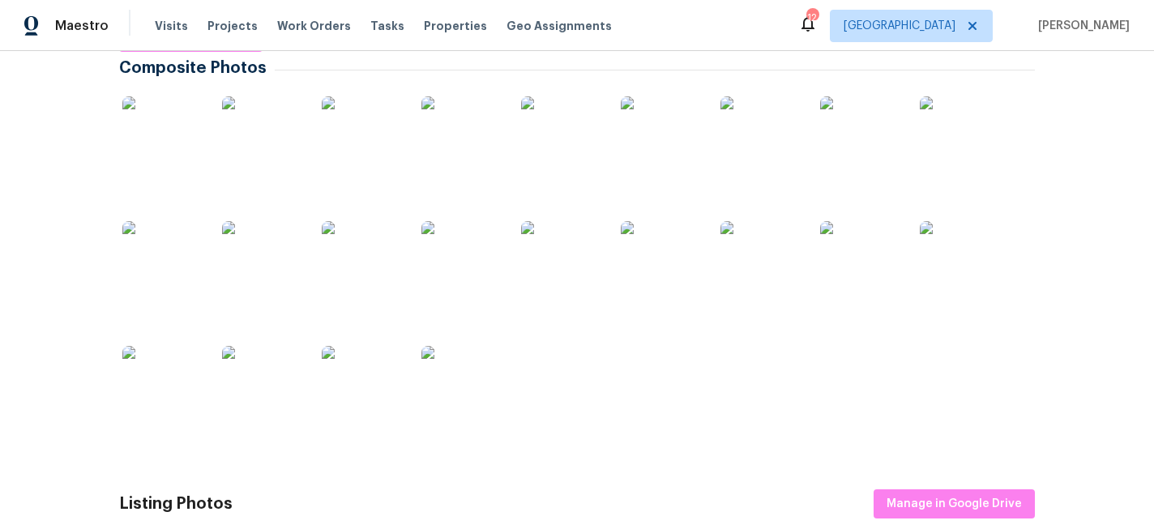
click at [679, 268] on img at bounding box center [661, 261] width 81 height 81
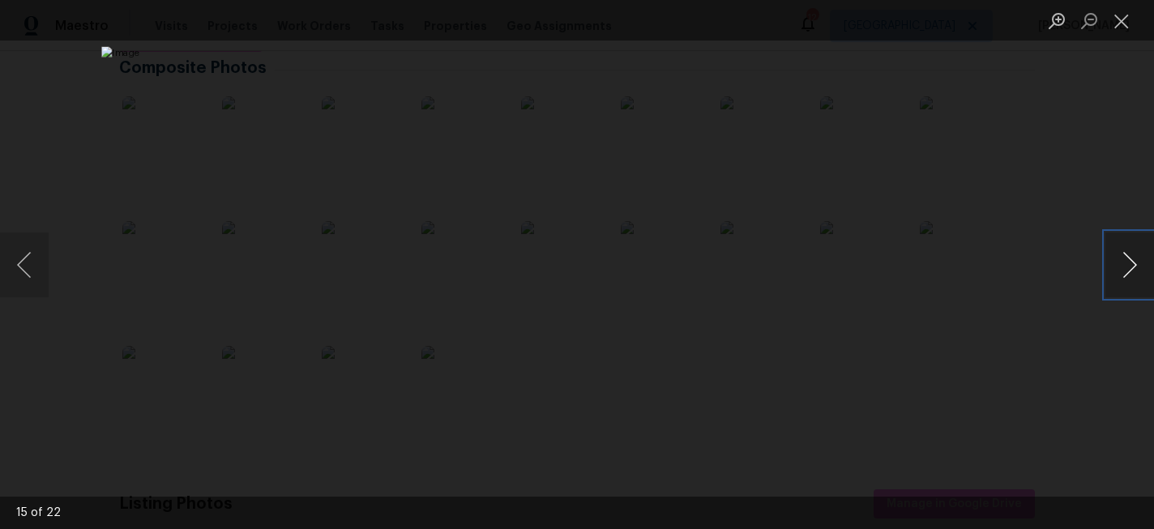
click at [1131, 260] on button "Next image" at bounding box center [1130, 265] width 49 height 65
click at [1124, 18] on button "Close lightbox" at bounding box center [1122, 20] width 32 height 28
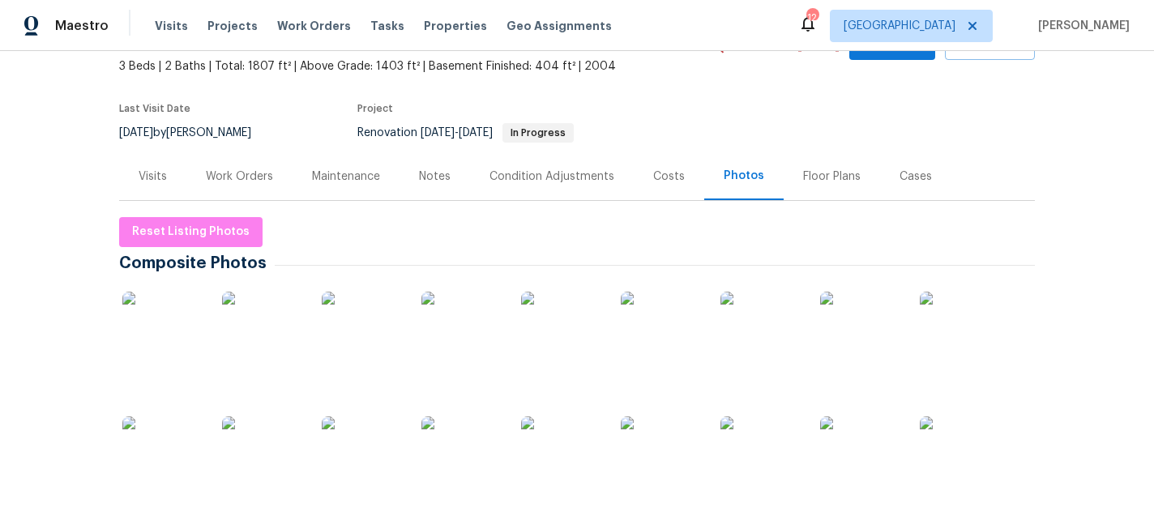
scroll to position [0, 0]
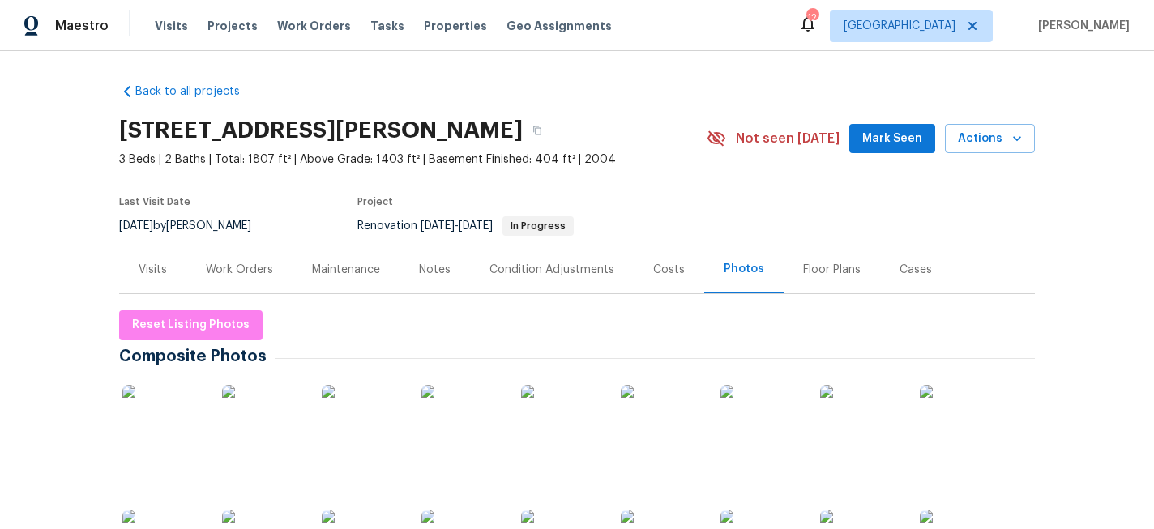
click at [238, 266] on div "Work Orders" at bounding box center [239, 270] width 67 height 16
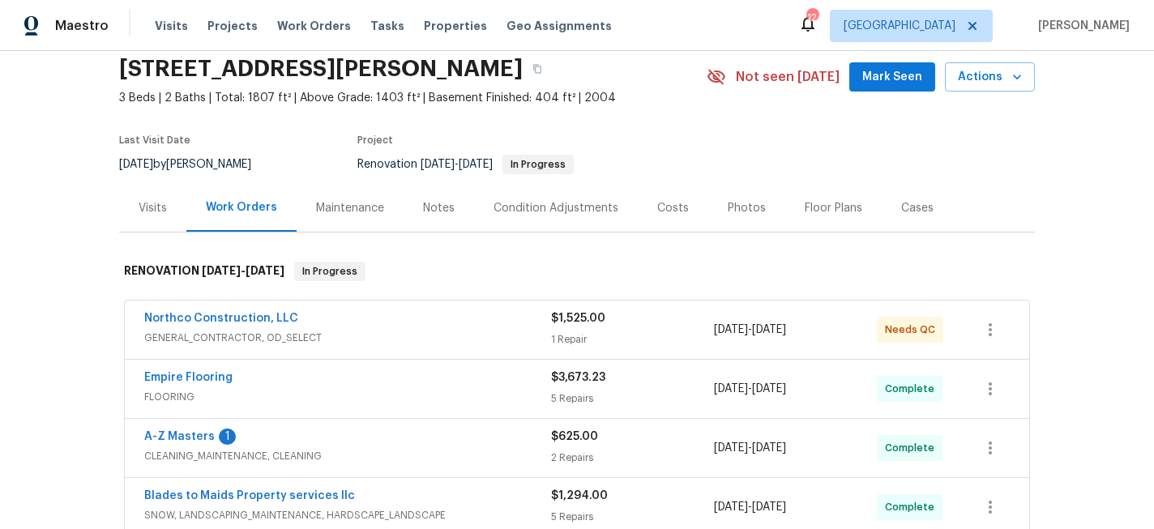
scroll to position [62, 0]
click at [264, 318] on link "Northco Construction, LLC" at bounding box center [221, 317] width 154 height 11
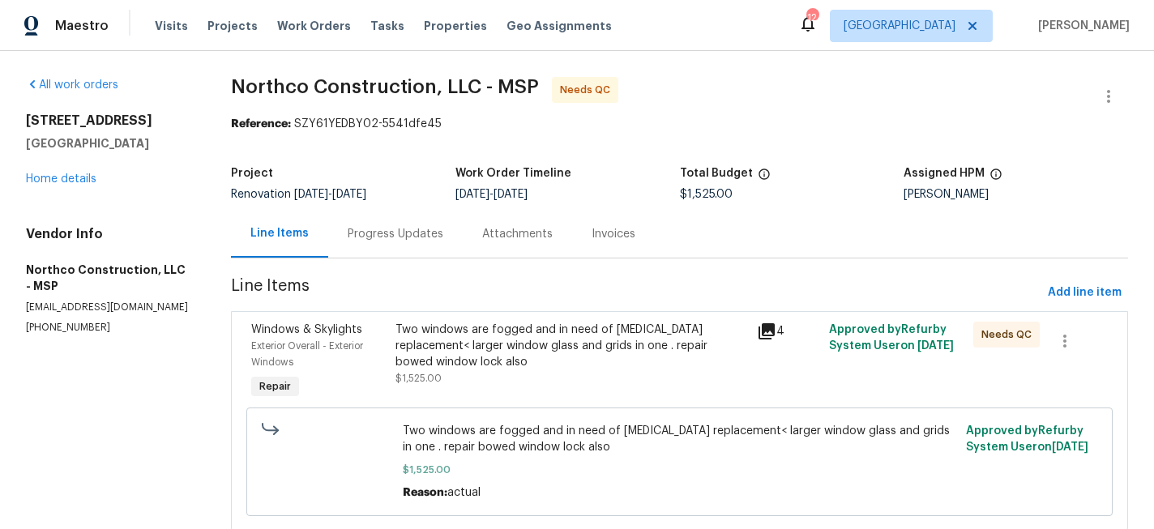
click at [430, 235] on div "Progress Updates" at bounding box center [396, 234] width 96 height 16
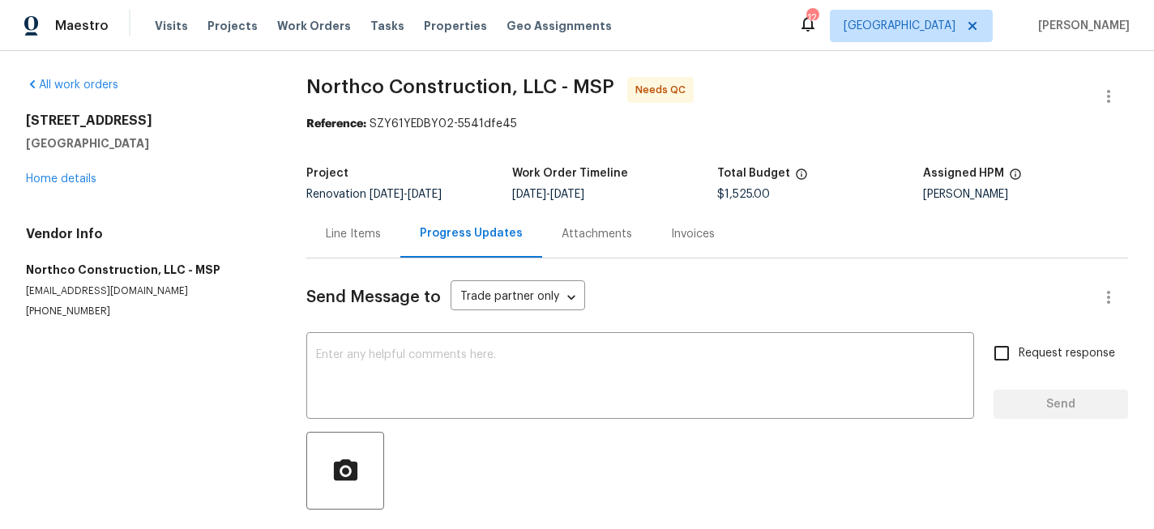
click at [351, 238] on div "Line Items" at bounding box center [353, 234] width 55 height 16
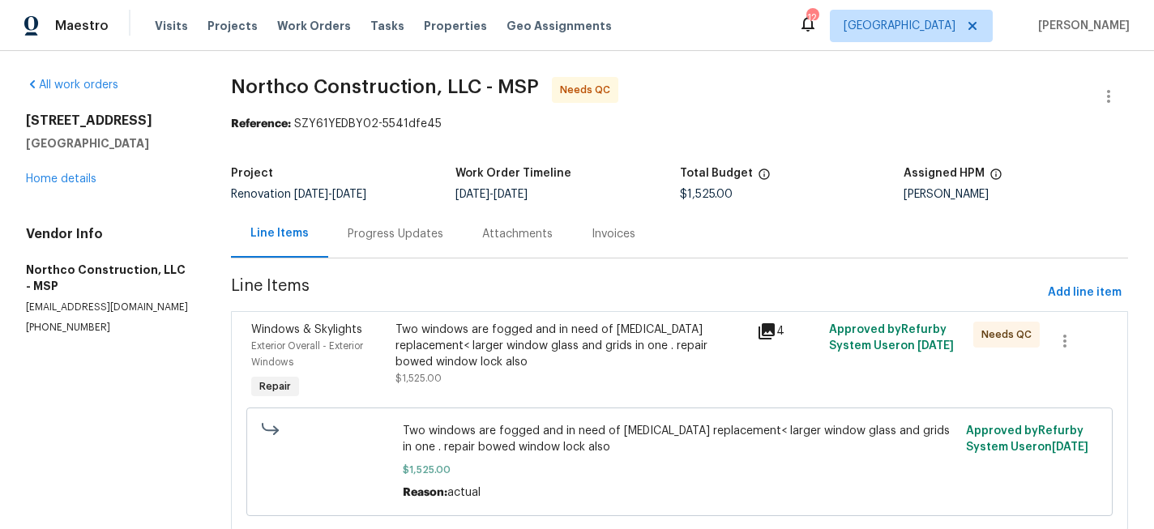
click at [523, 329] on div "Two windows are fogged and in need of [MEDICAL_DATA] replacement< larger window…" at bounding box center [571, 346] width 351 height 49
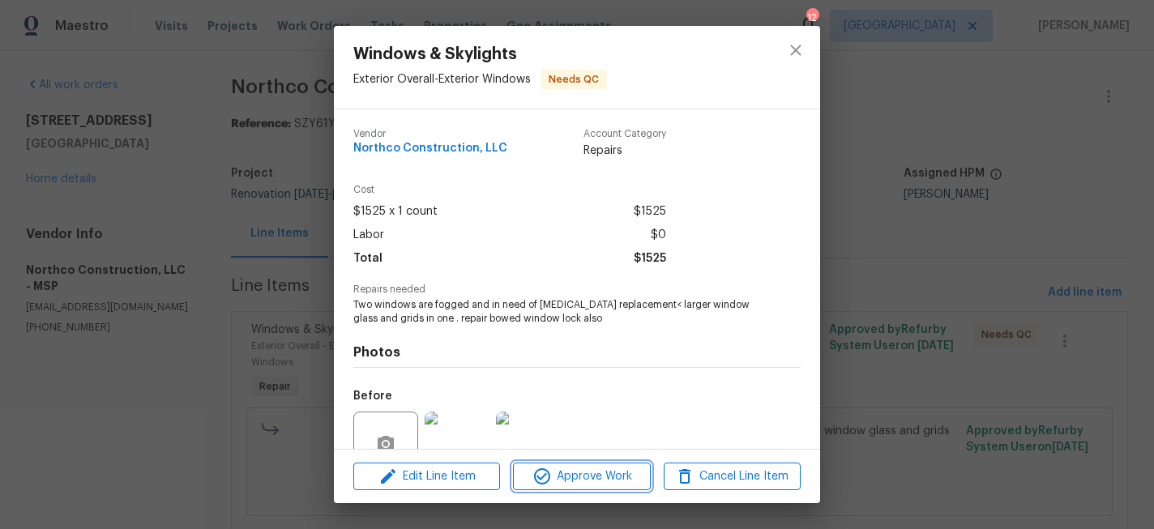
click at [564, 484] on span "Approve Work" at bounding box center [581, 477] width 127 height 20
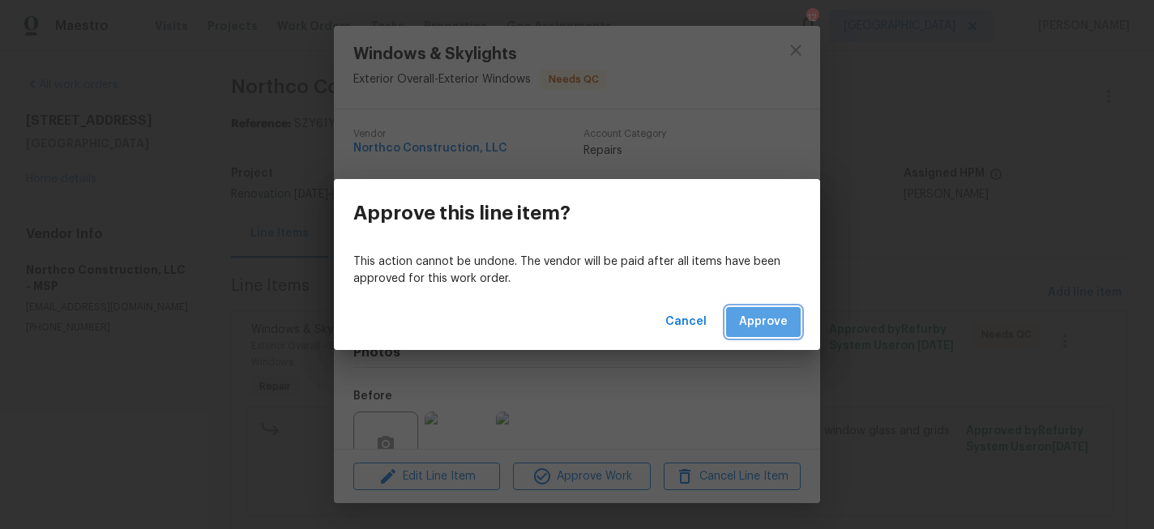
click at [760, 322] on span "Approve" at bounding box center [763, 322] width 49 height 20
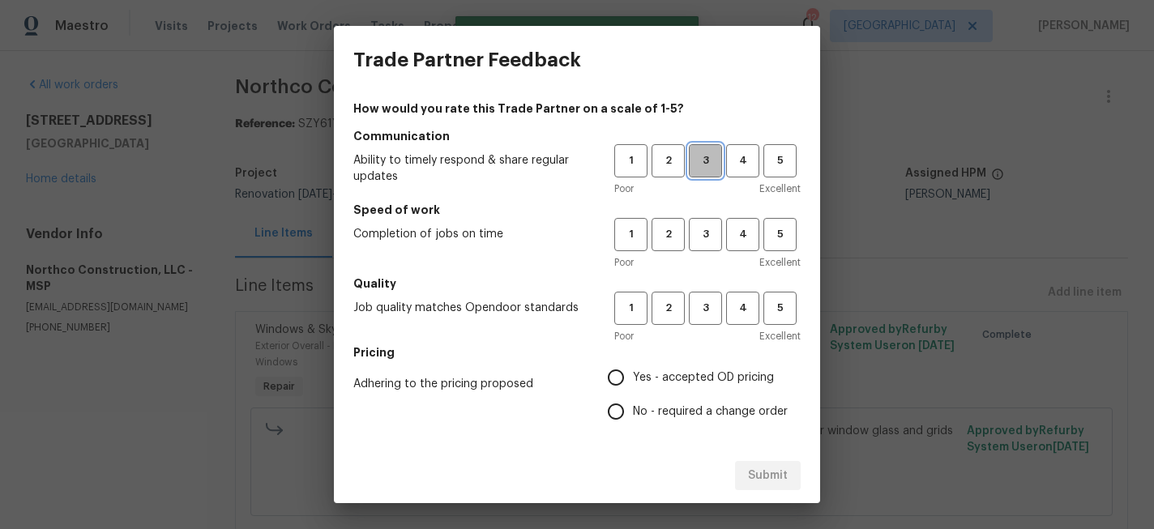
click at [697, 165] on span "3" at bounding box center [706, 161] width 30 height 19
click at [711, 221] on button "3" at bounding box center [705, 234] width 33 height 33
click at [708, 301] on span "3" at bounding box center [706, 308] width 30 height 19
click at [629, 374] on input "Yes - accepted OD pricing" at bounding box center [616, 378] width 34 height 34
radio input "true"
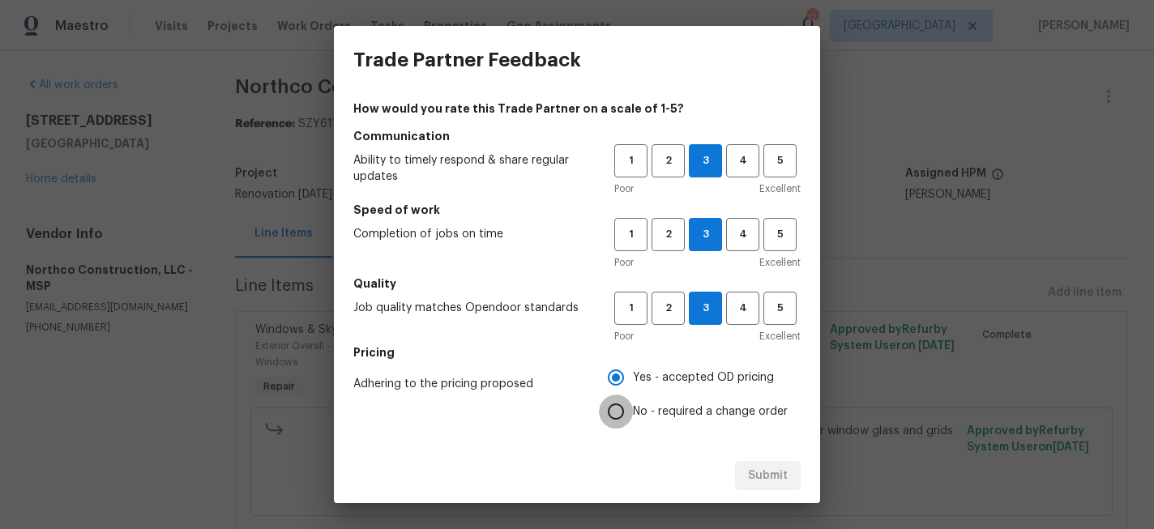
click at [623, 405] on input "No - required a change order" at bounding box center [616, 412] width 34 height 34
radio input "true"
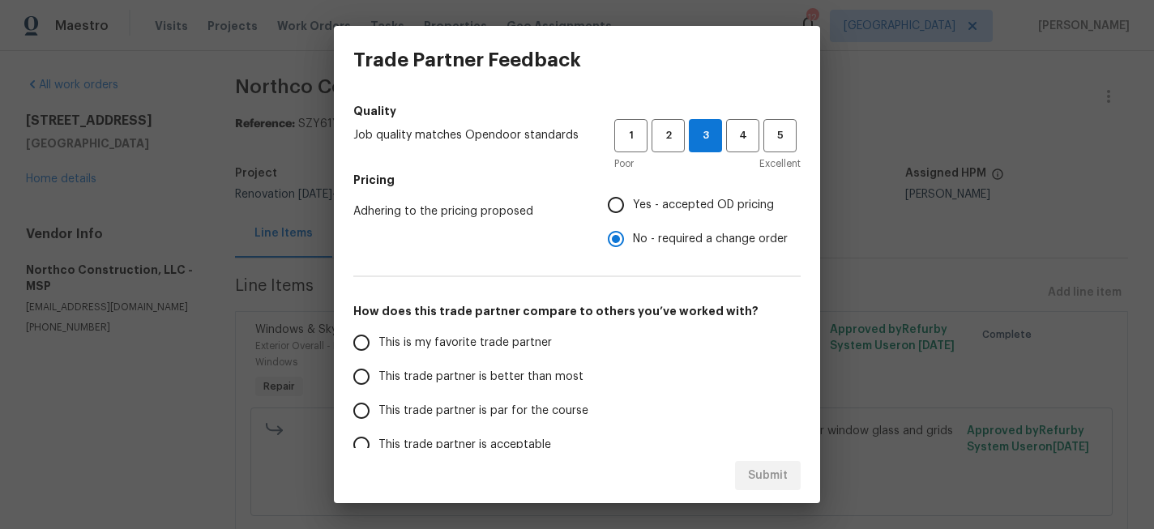
click at [431, 413] on span "This trade partner is par for the course" at bounding box center [484, 411] width 210 height 17
click at [379, 413] on input "This trade partner is par for the course" at bounding box center [362, 411] width 34 height 34
click at [764, 467] on span "Submit" at bounding box center [768, 476] width 40 height 20
radio input "true"
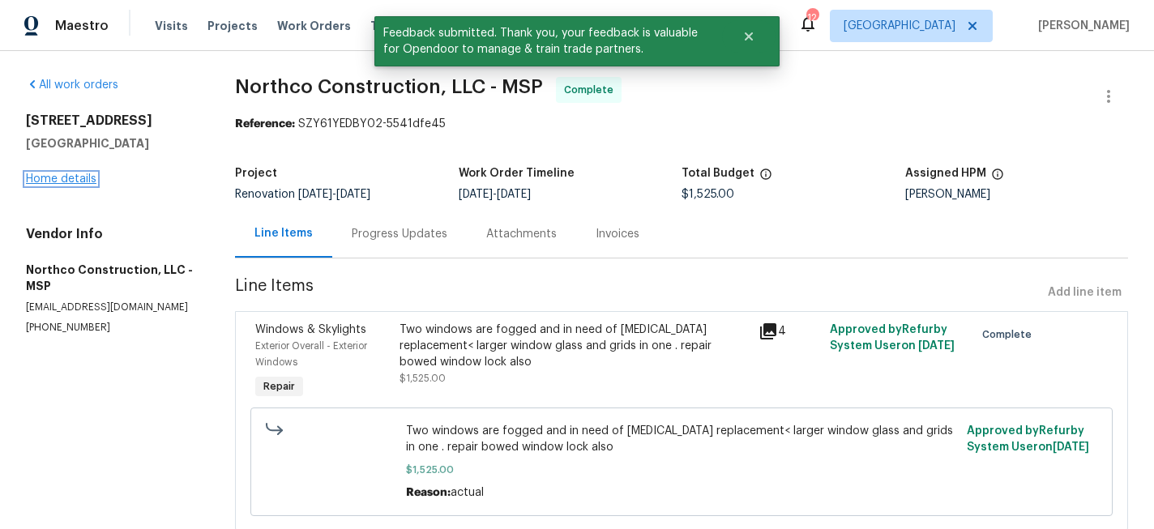
click at [74, 175] on link "Home details" at bounding box center [61, 178] width 71 height 11
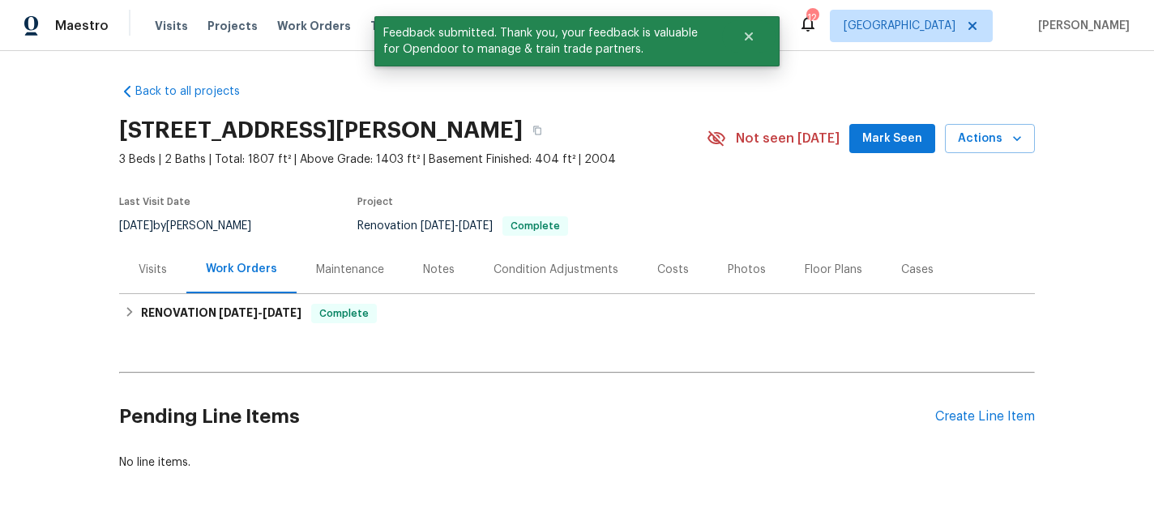
click at [679, 265] on div "Costs" at bounding box center [673, 270] width 32 height 16
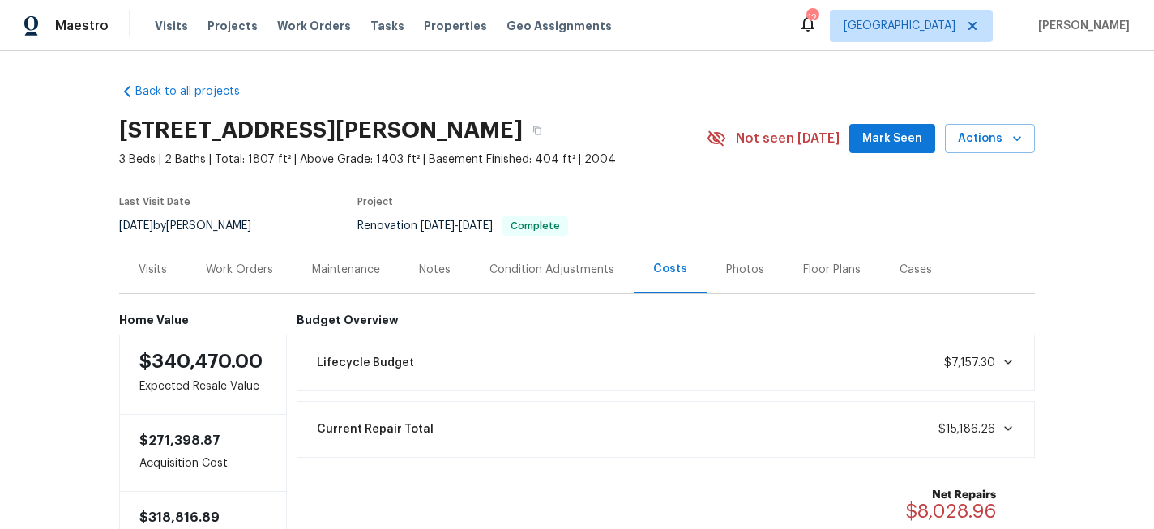
click at [244, 272] on div "Work Orders" at bounding box center [239, 270] width 67 height 16
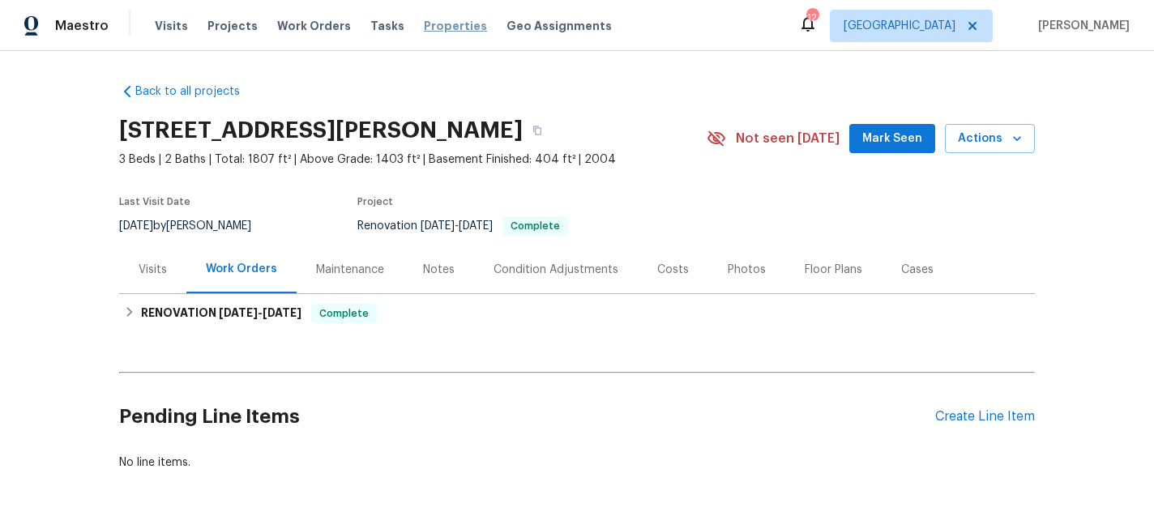
click at [444, 25] on span "Properties" at bounding box center [455, 26] width 63 height 16
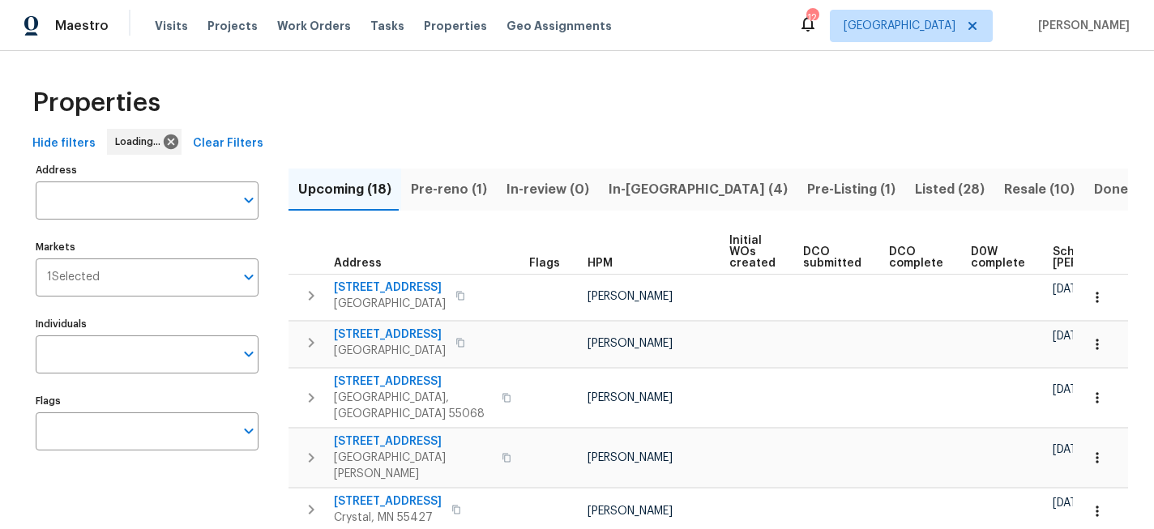
click at [807, 184] on span "Pre-Listing (1)" at bounding box center [851, 189] width 88 height 23
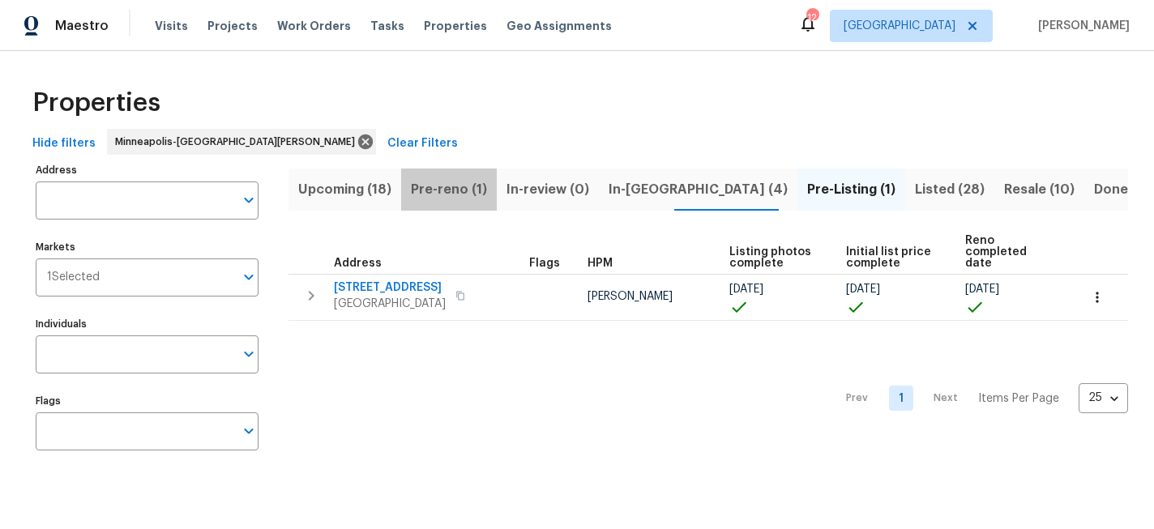
click at [460, 191] on span "Pre-reno (1)" at bounding box center [449, 189] width 76 height 23
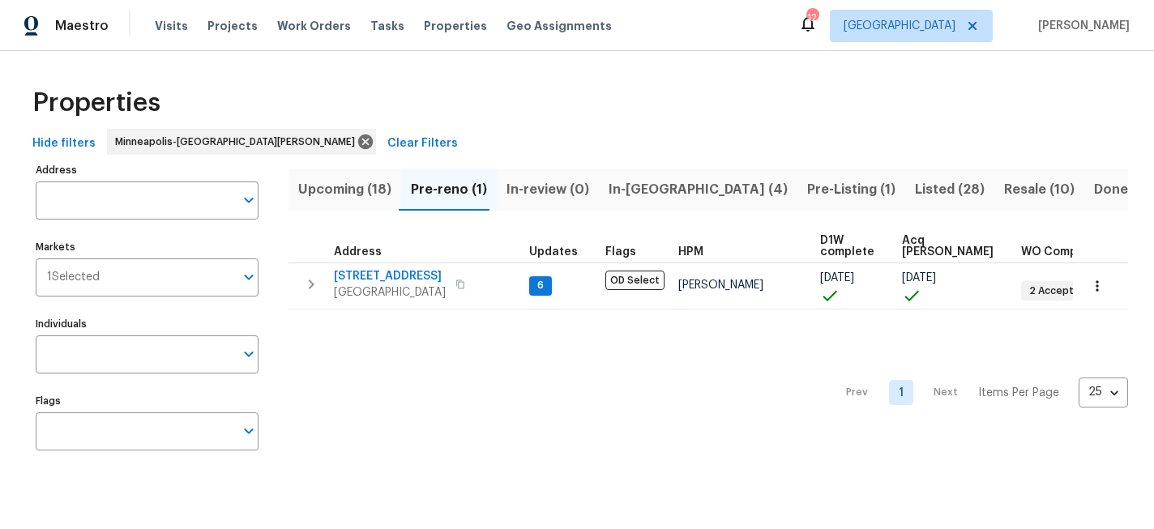
click at [636, 140] on div "Hide filters [GEOGRAPHIC_DATA]-St. [PERSON_NAME] Clear Filters" at bounding box center [577, 144] width 1102 height 30
